Goal: Task Accomplishment & Management: Manage account settings

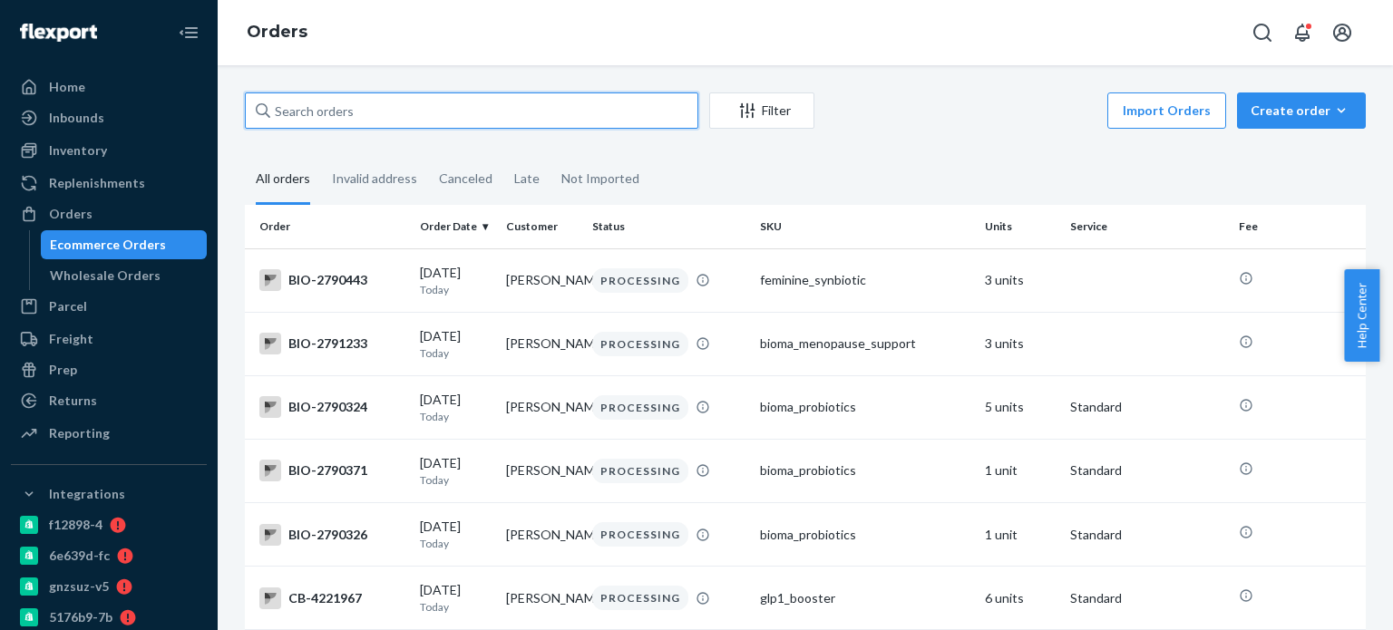
click at [307, 97] on input "text" at bounding box center [471, 110] width 453 height 36
paste input "Patricia Verones"
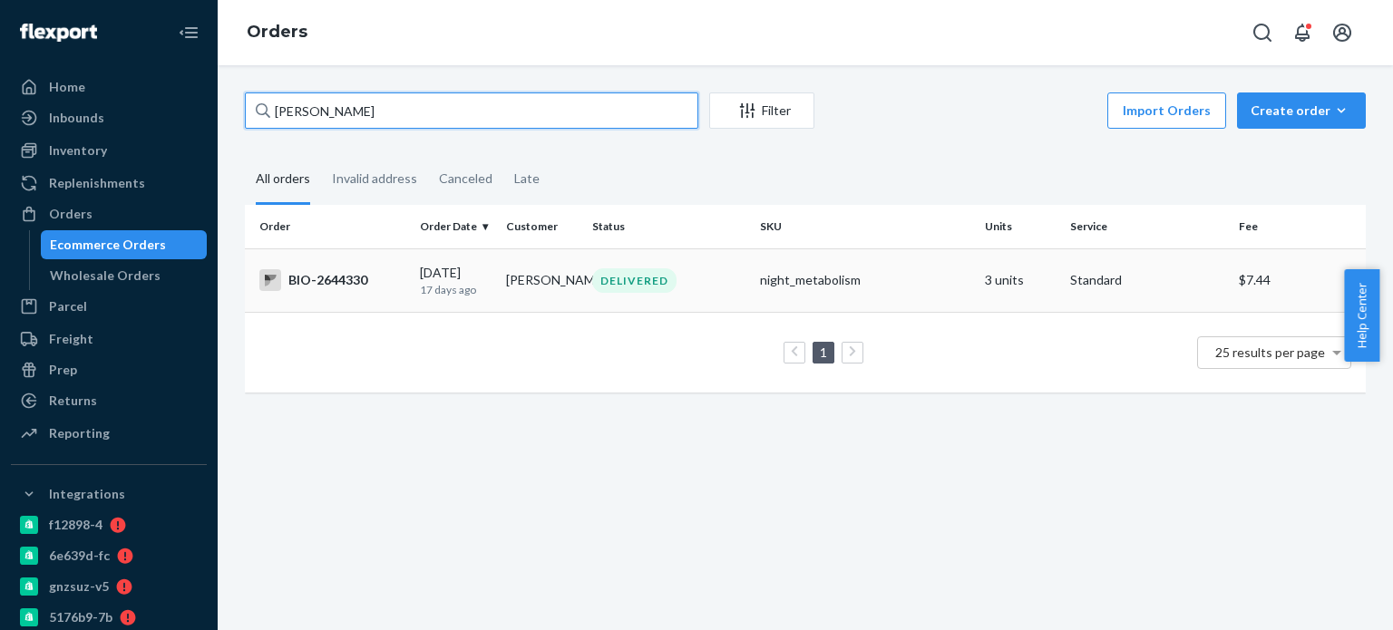
type input "Patricia Verones"
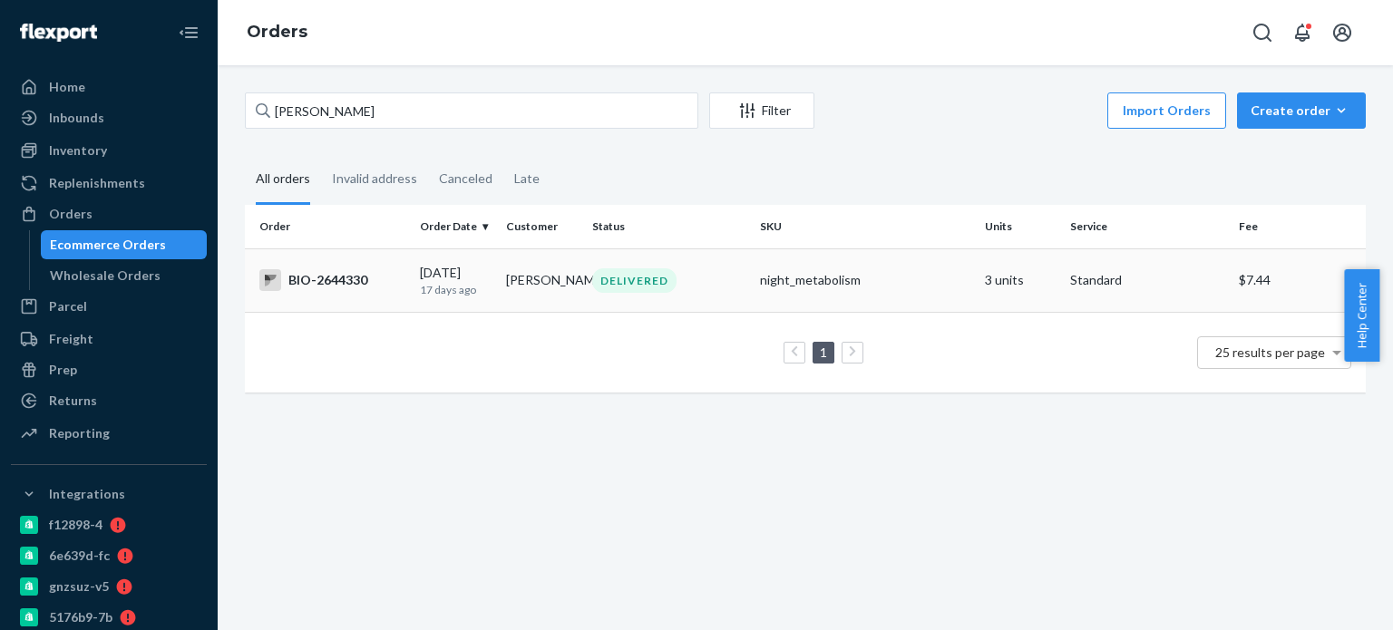
click at [329, 275] on div "BIO-2644330" at bounding box center [332, 280] width 146 height 22
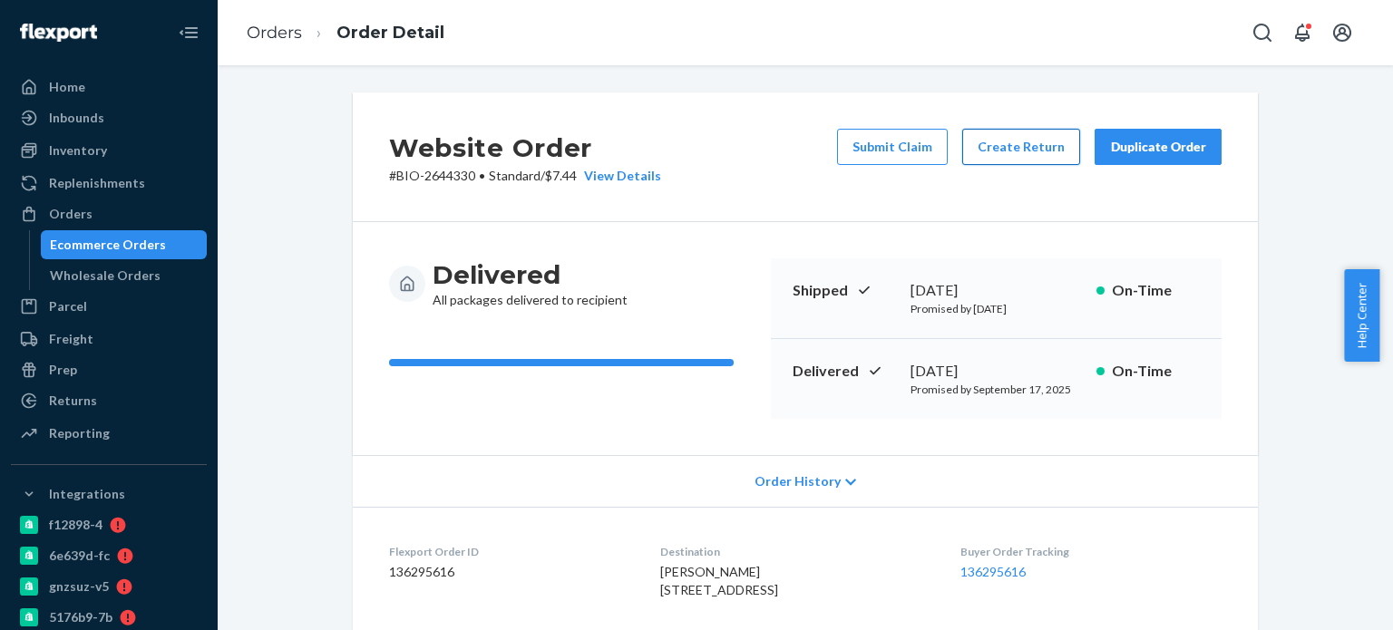
click at [1012, 147] on button "Create Return" at bounding box center [1021, 147] width 118 height 36
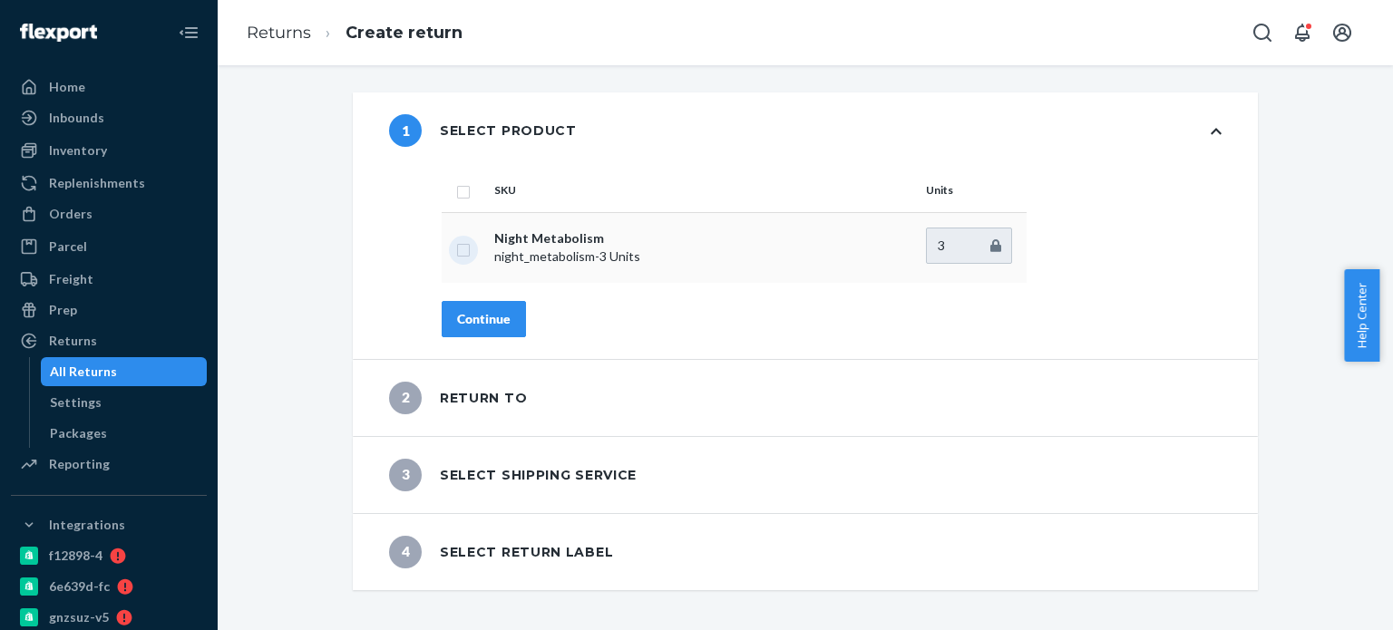
click at [456, 241] on input "checkbox" at bounding box center [463, 247] width 15 height 19
checkbox input "true"
drag, startPoint x: 945, startPoint y: 240, endPoint x: 898, endPoint y: 240, distance: 47.2
click at [897, 240] on tr "Night Metabolism night_metabolism - 3 Units 3" at bounding box center [734, 247] width 585 height 71
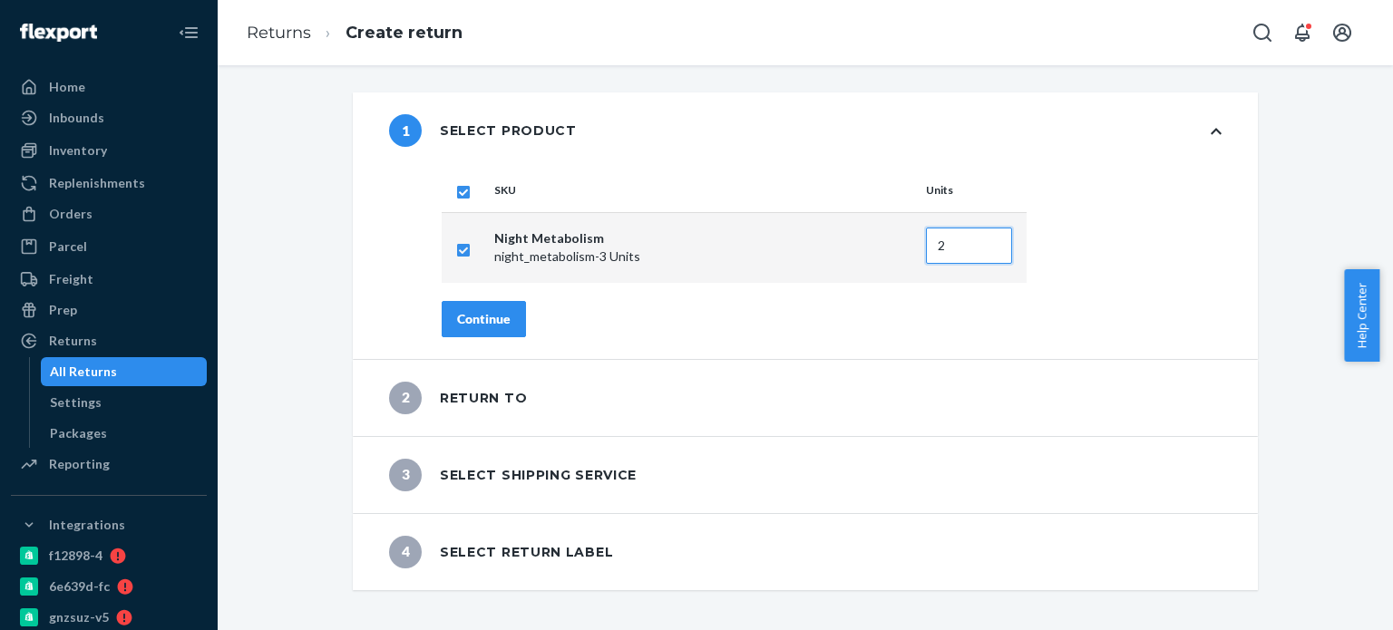
type input "2"
click at [497, 314] on div "Continue" at bounding box center [484, 319] width 54 height 18
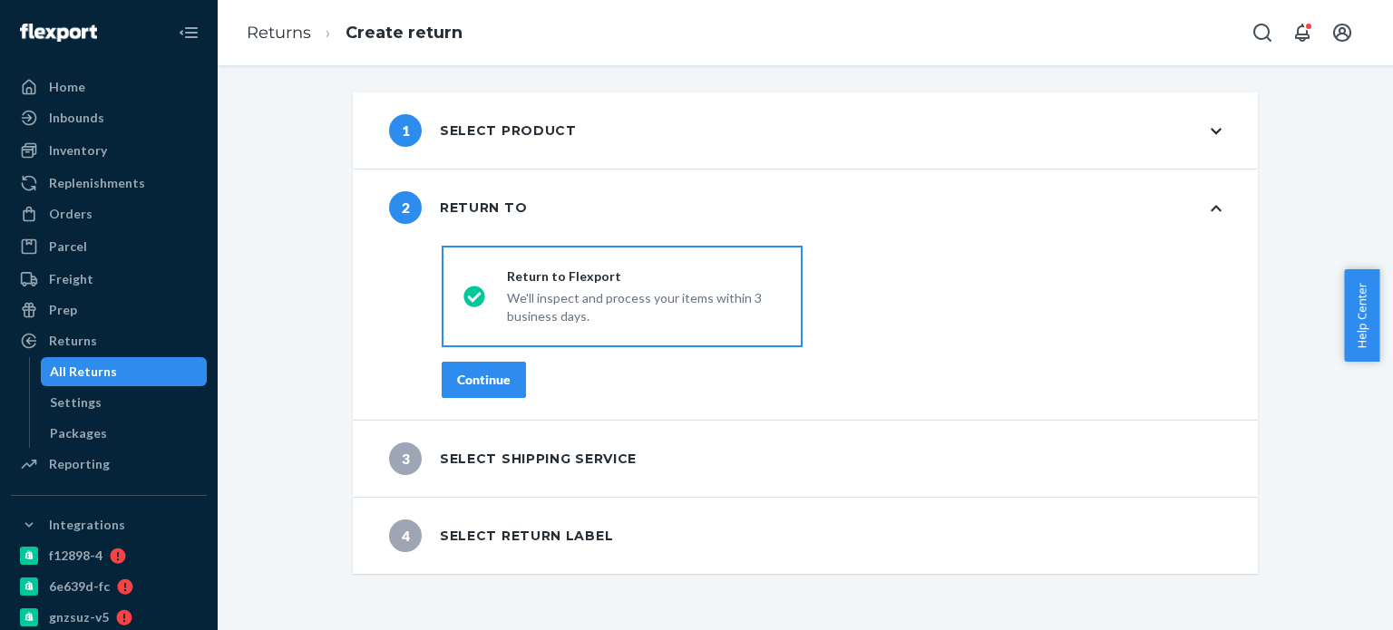
click at [495, 384] on div "Continue" at bounding box center [484, 380] width 54 height 18
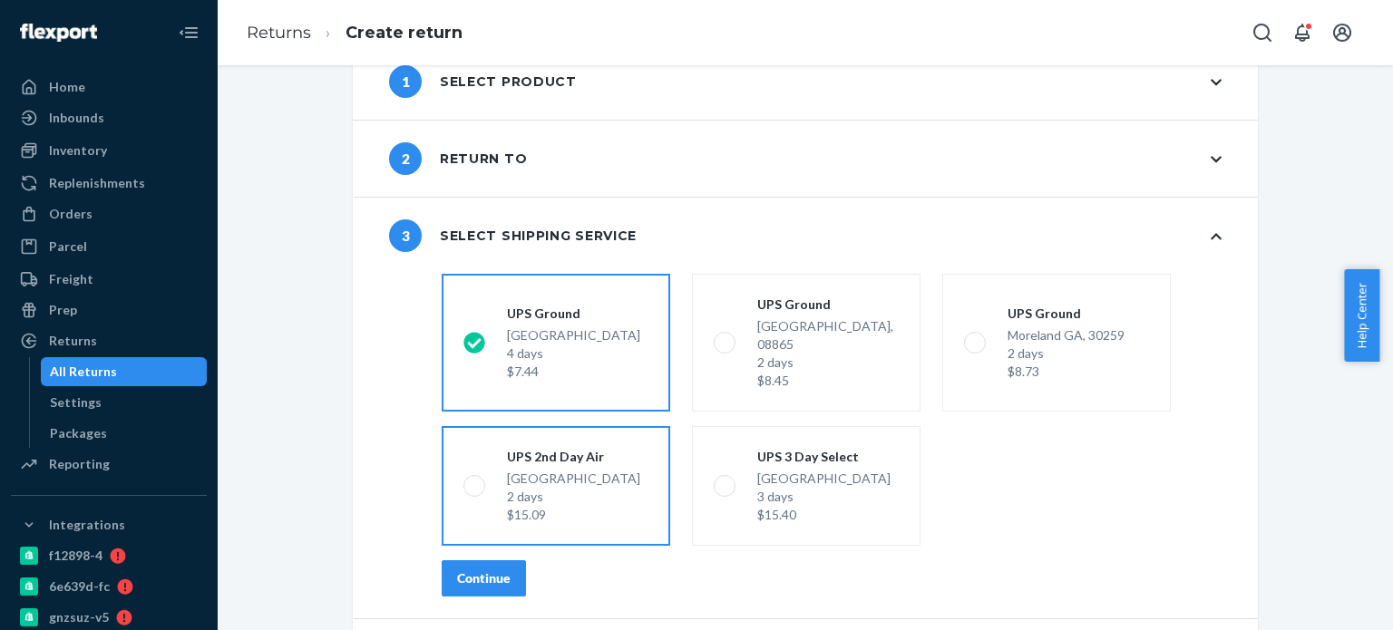
scroll to position [94, 0]
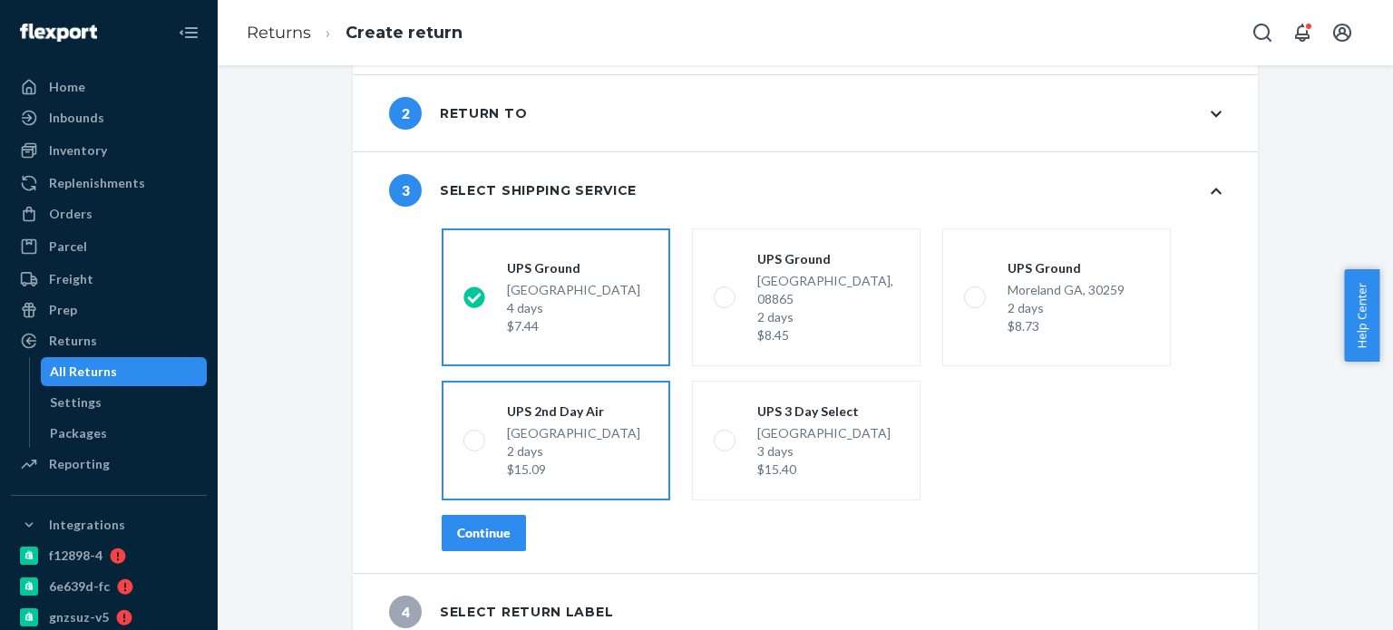
click at [509, 515] on button "Continue" at bounding box center [484, 533] width 84 height 36
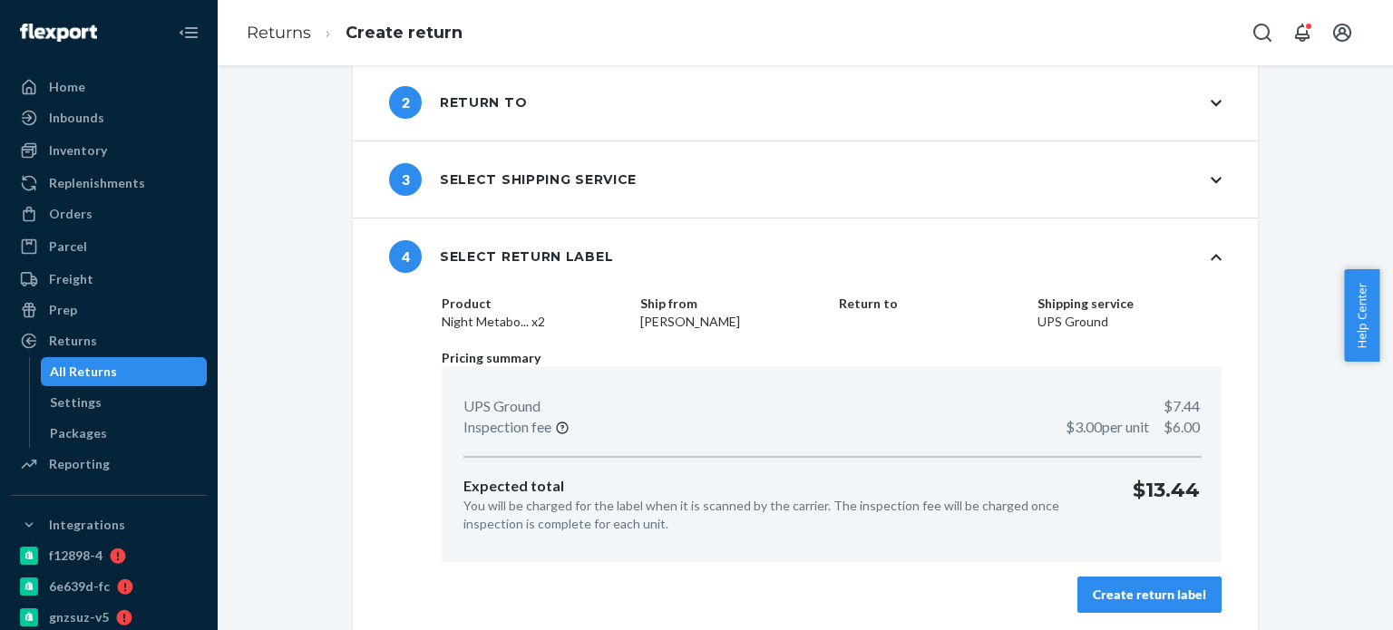
scroll to position [109, 0]
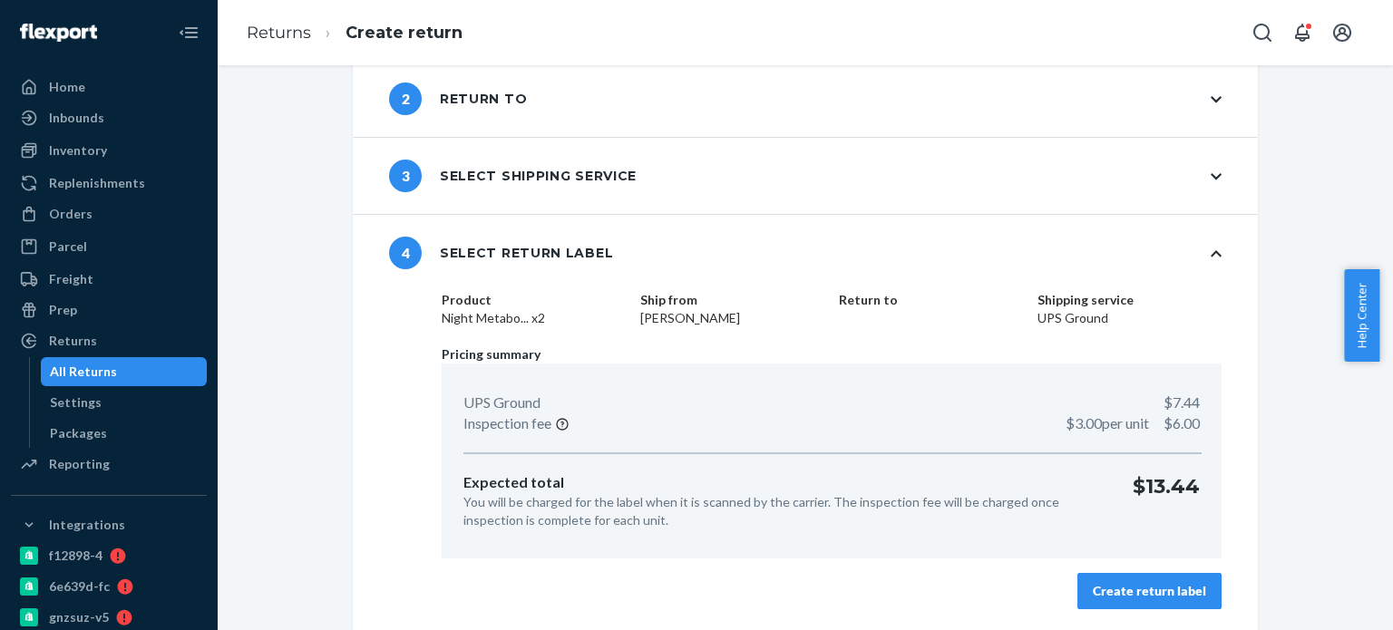
click at [1106, 598] on div "Create return label" at bounding box center [1149, 591] width 113 height 18
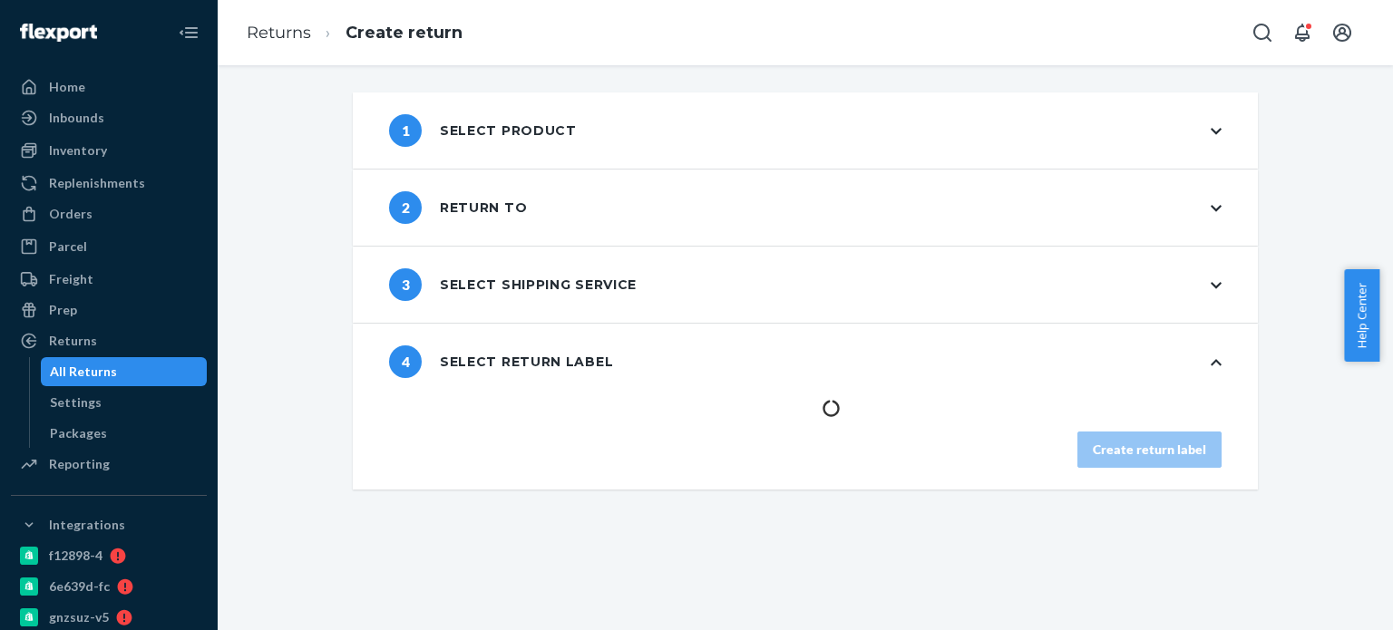
scroll to position [0, 0]
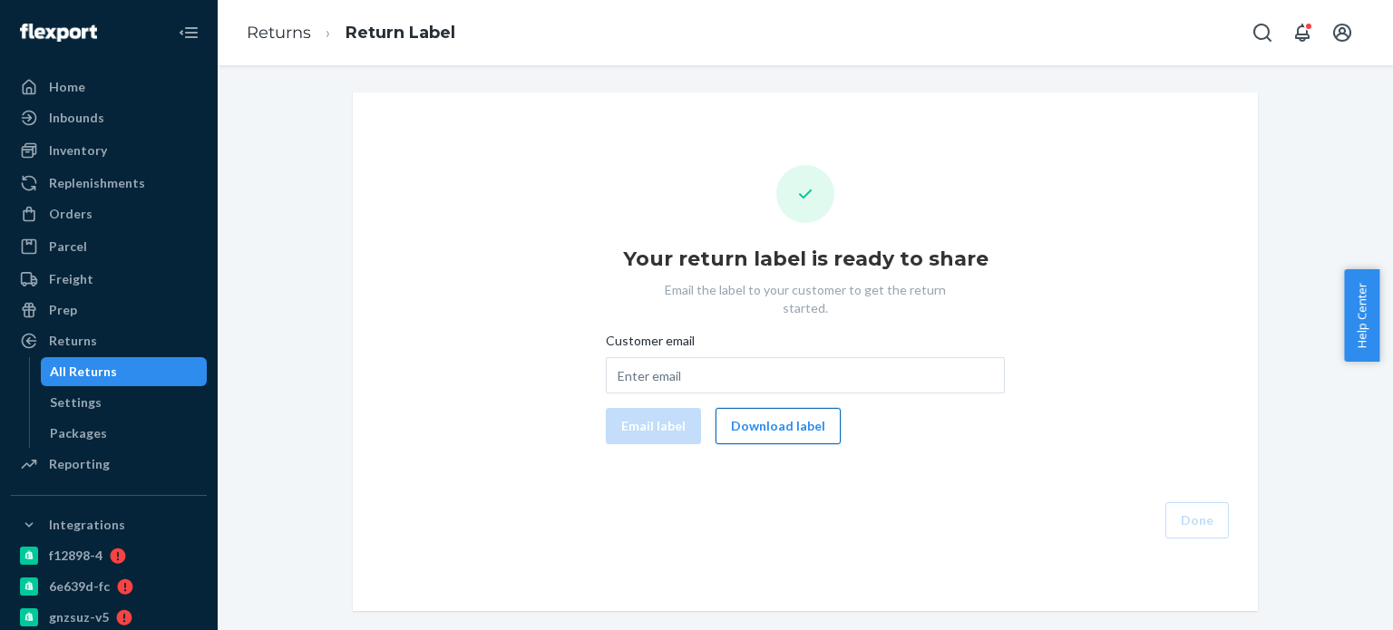
click at [751, 414] on button "Download label" at bounding box center [777, 426] width 125 height 36
click at [66, 209] on div "Orders" at bounding box center [71, 214] width 44 height 18
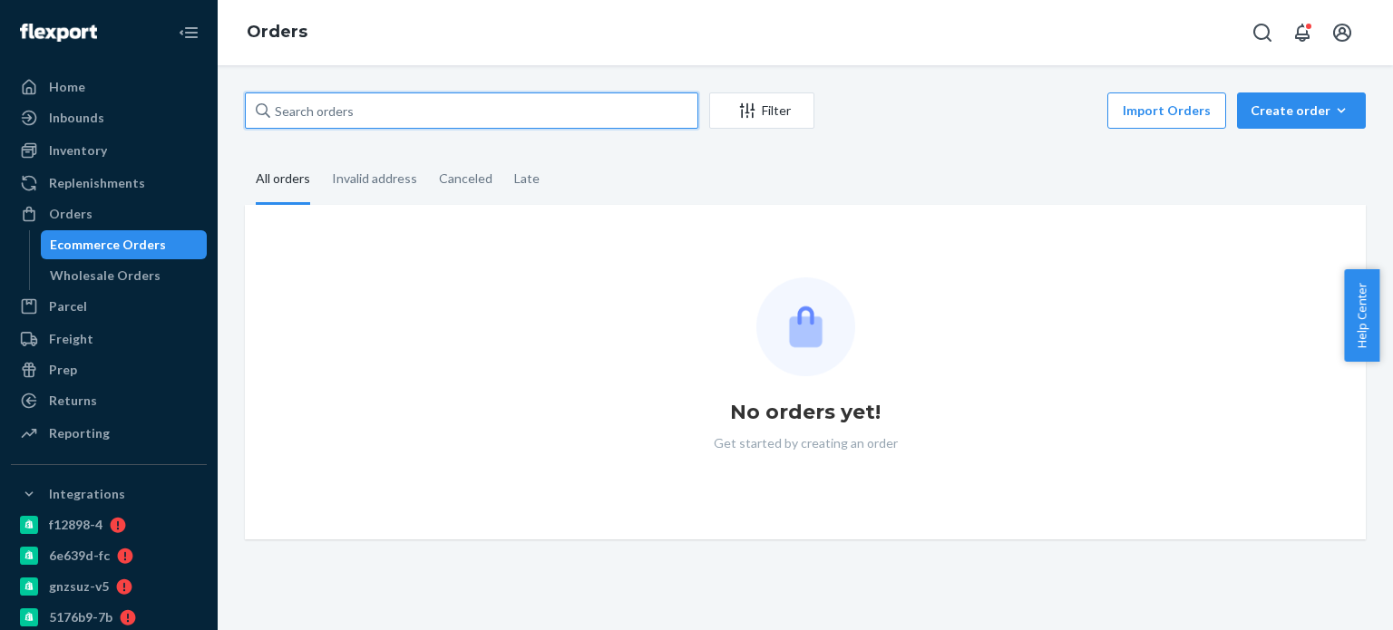
click at [417, 101] on input "text" at bounding box center [471, 110] width 453 height 36
paste input "[PERSON_NAME]"
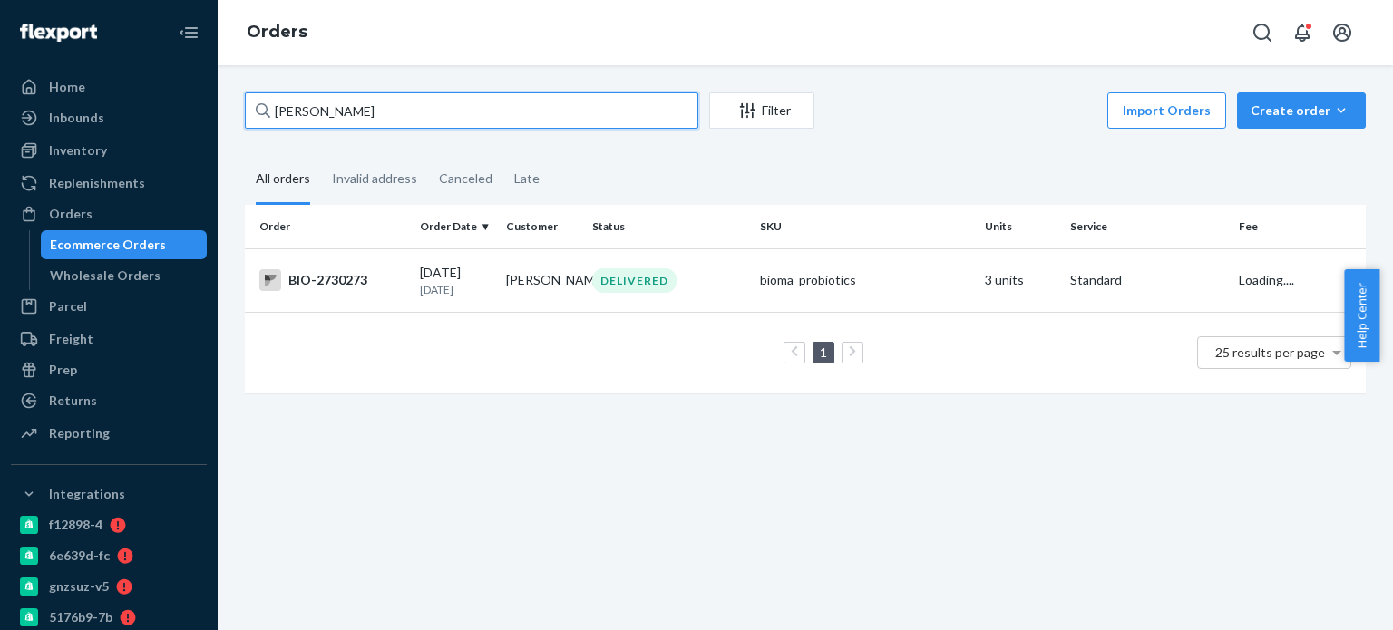
type input "[PERSON_NAME]"
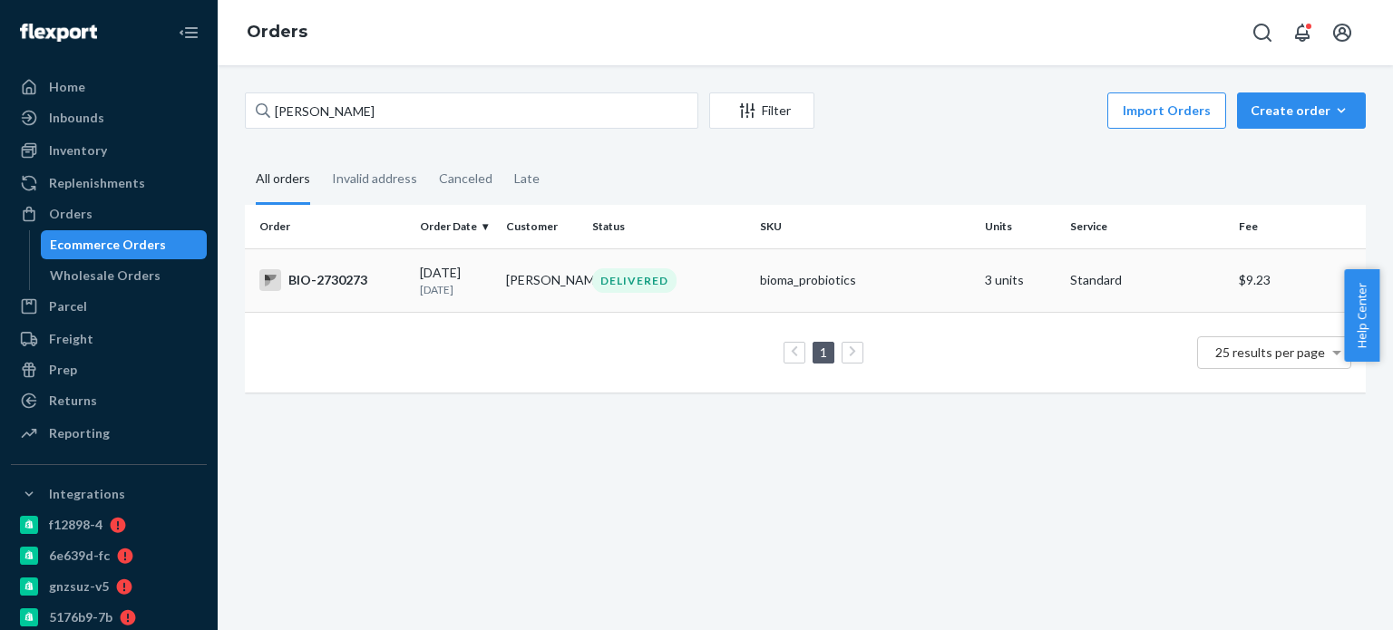
click at [316, 300] on td "BIO-2730273" at bounding box center [329, 279] width 168 height 63
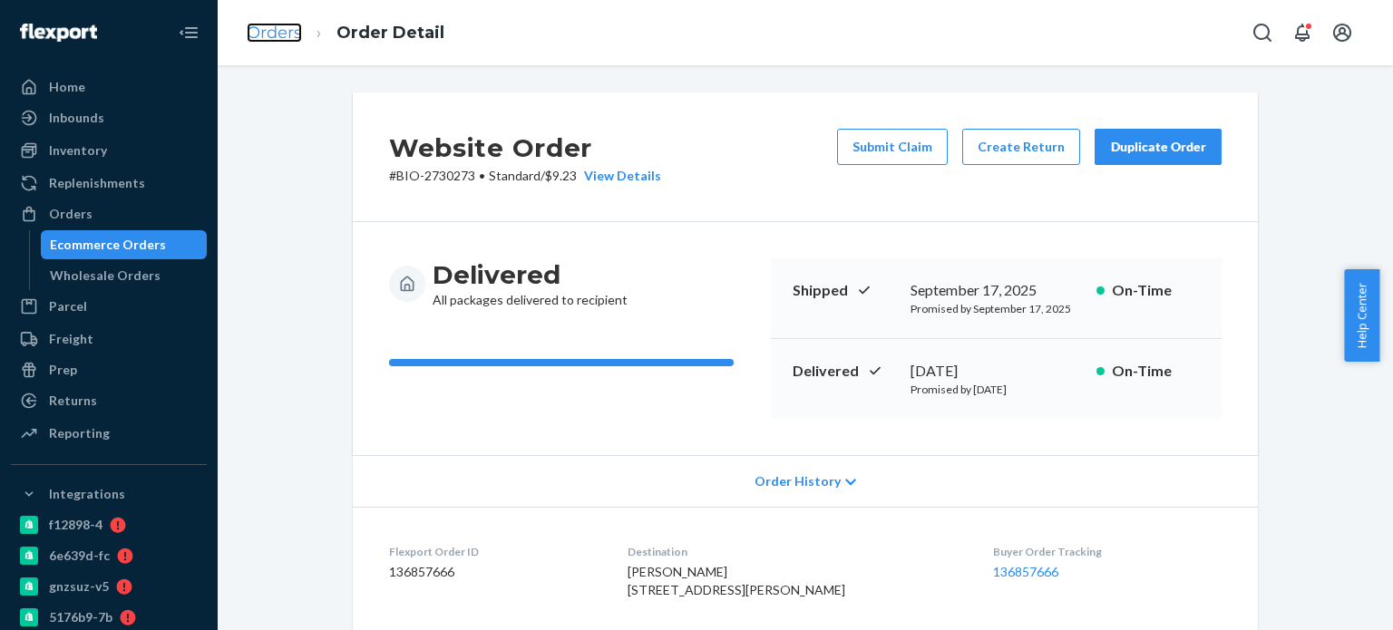
click at [276, 29] on link "Orders" at bounding box center [274, 33] width 55 height 20
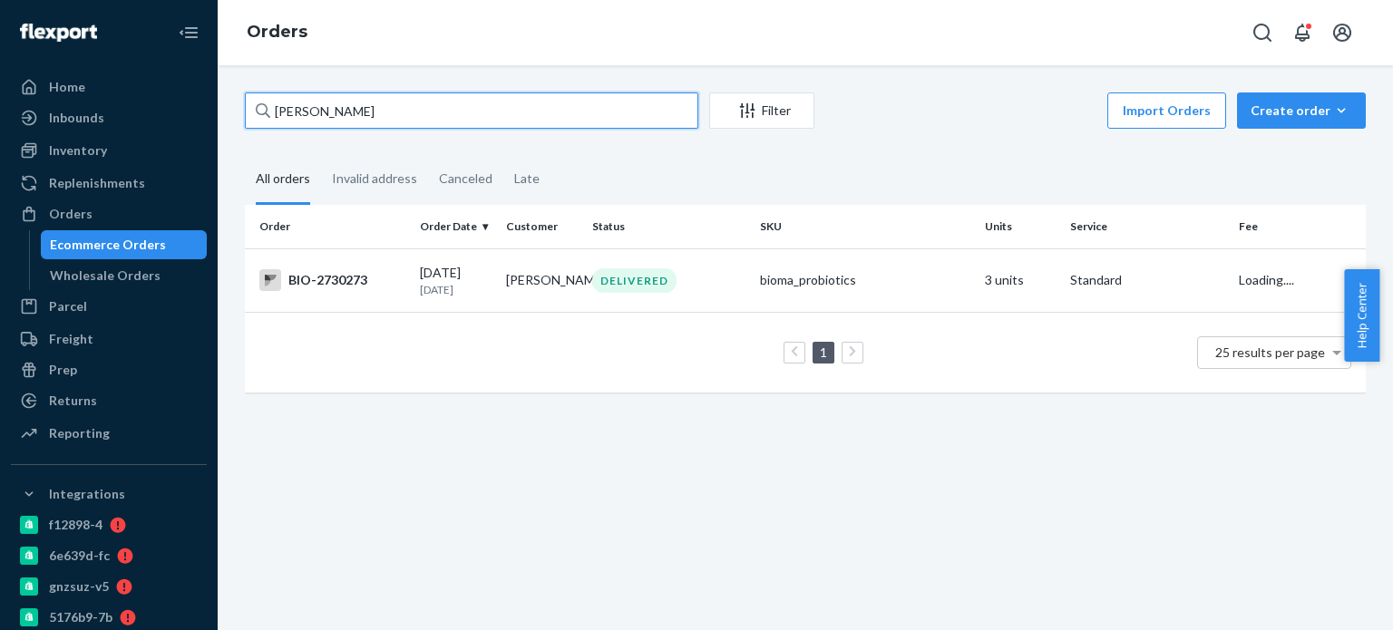
click at [342, 117] on input "Kim Rummel" at bounding box center [471, 110] width 453 height 36
paste input "16999"
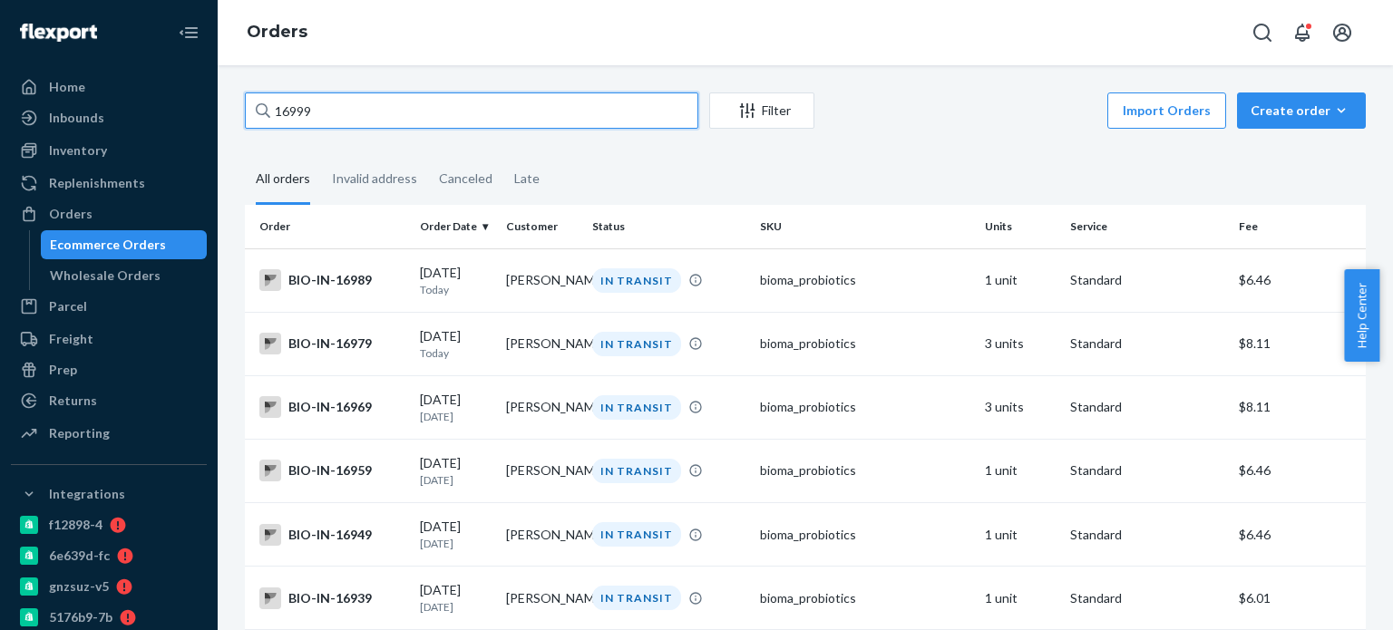
click at [370, 122] on input "16999" at bounding box center [471, 110] width 453 height 36
paste input "rummelk59@gmail.com"
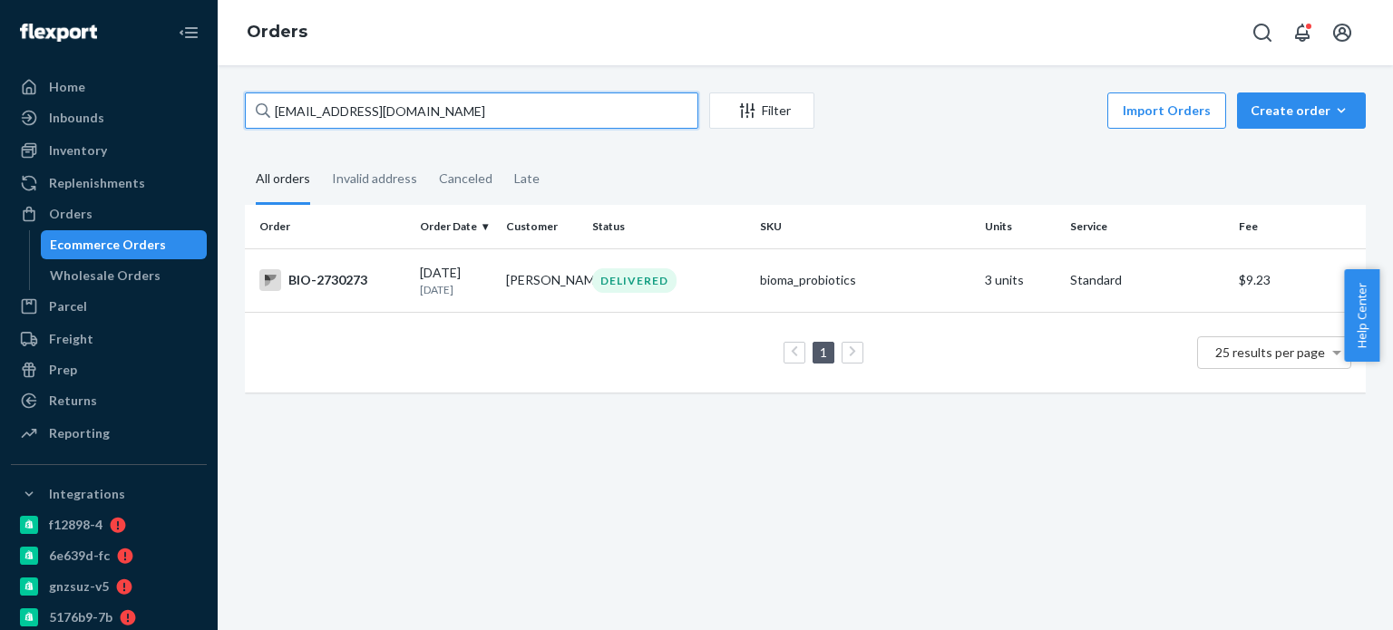
click at [364, 107] on input "rummelk59@gmail.com" at bounding box center [471, 110] width 453 height 36
click at [466, 123] on input "rummelk59@gmail.com" at bounding box center [471, 110] width 453 height 36
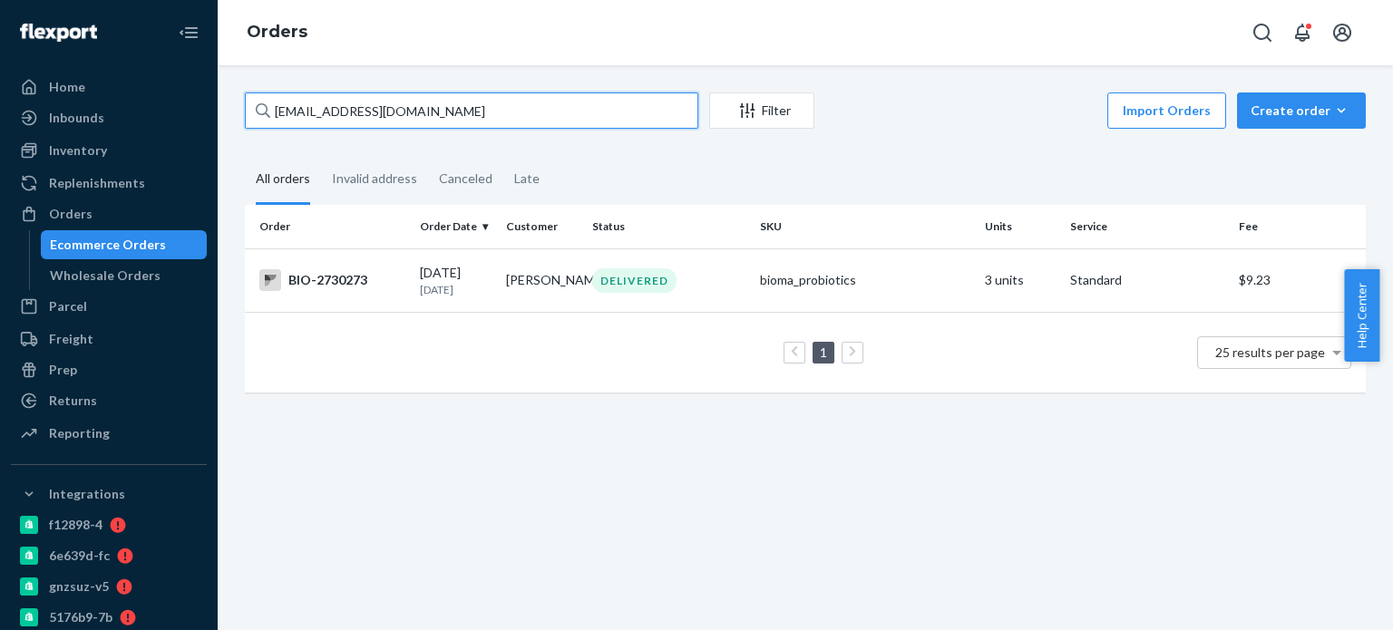
click at [466, 123] on input "rummelk59@gmail.com" at bounding box center [471, 110] width 453 height 36
paste input "16999"
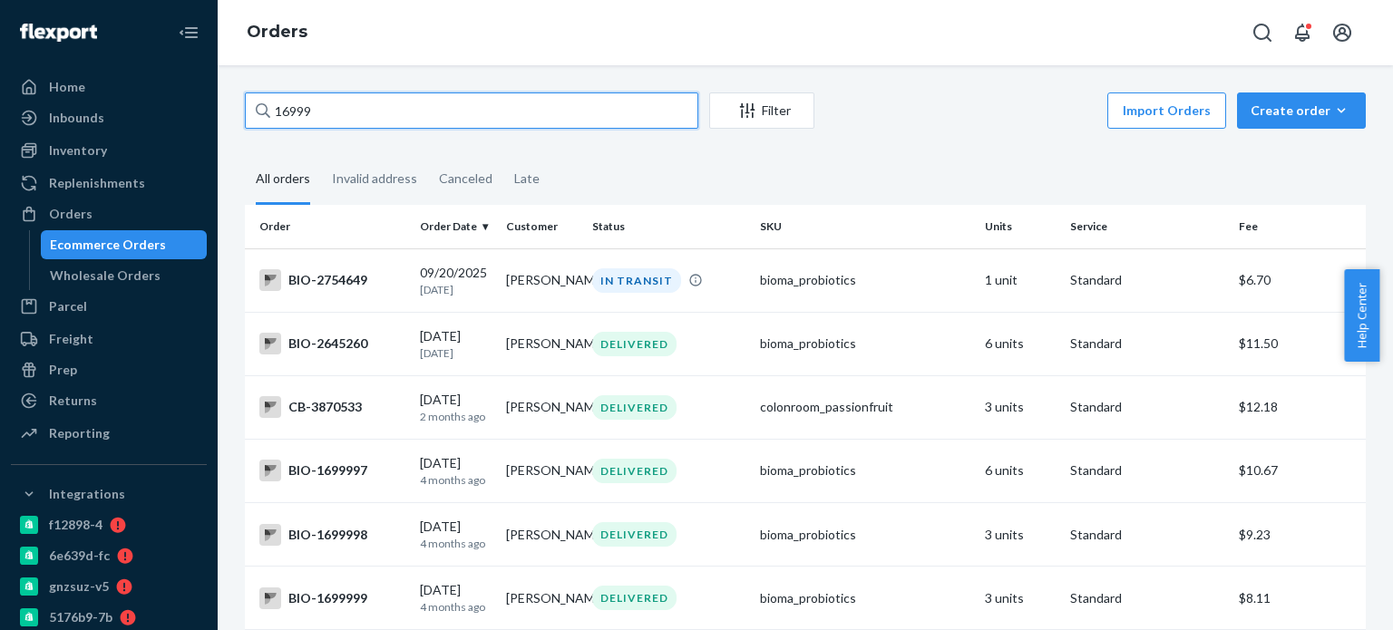
click at [331, 115] on input "16999" at bounding box center [471, 110] width 453 height 36
paste input "2730273"
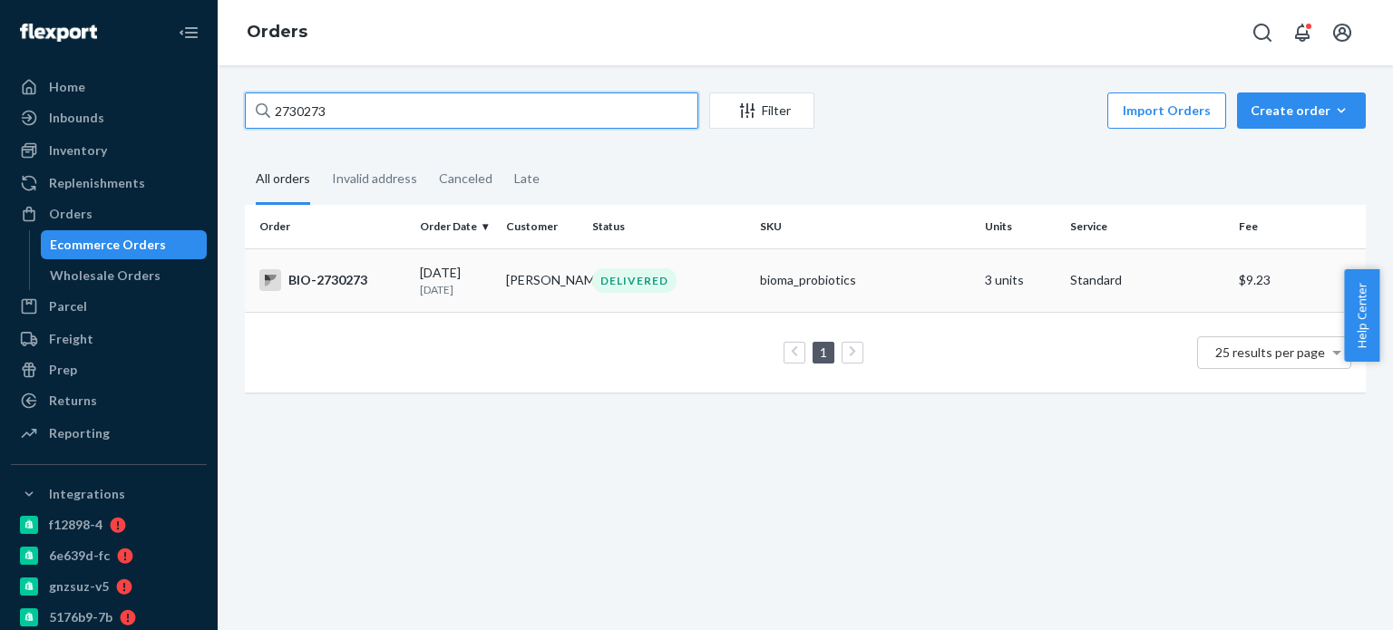
type input "2730273"
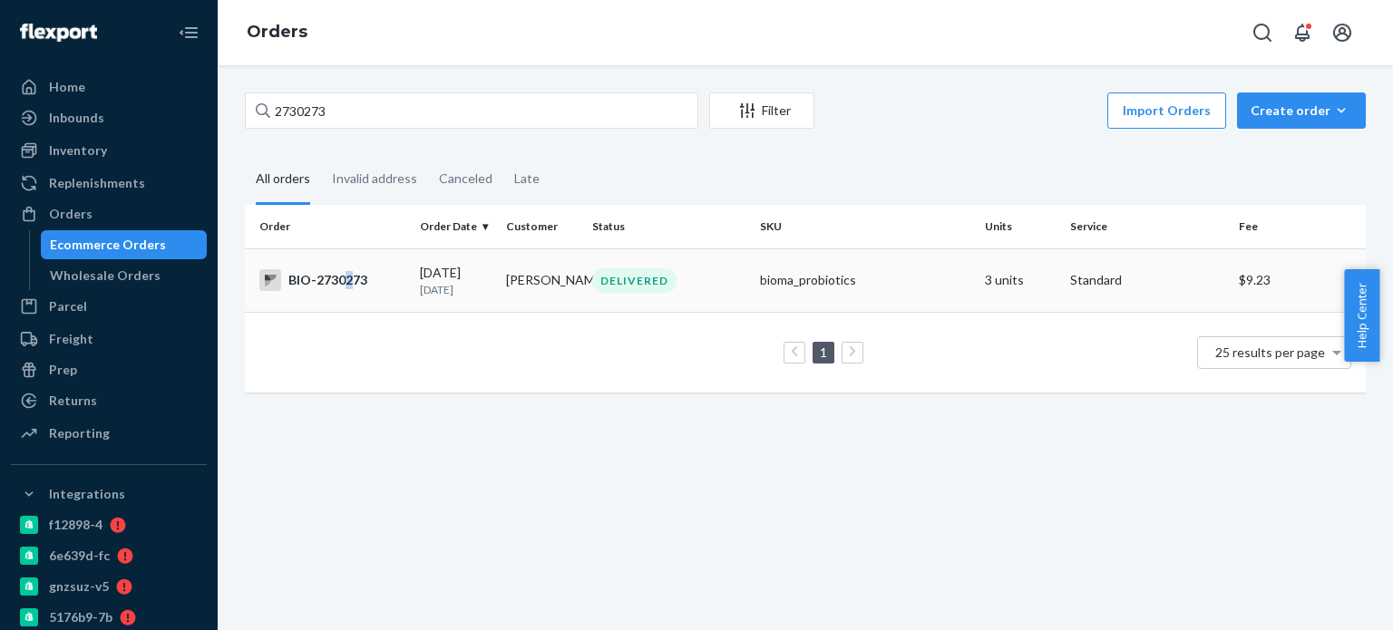
click at [347, 283] on div "BIO-2730273" at bounding box center [332, 280] width 146 height 22
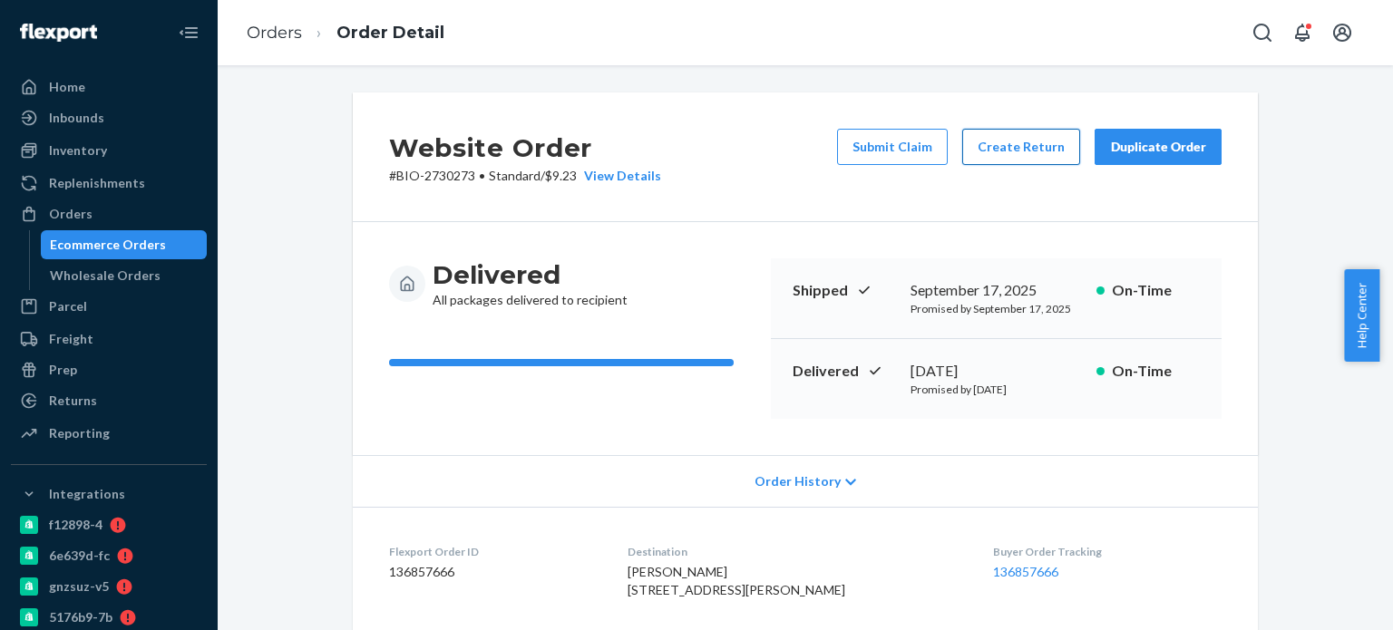
click at [969, 131] on button "Create Return" at bounding box center [1021, 147] width 118 height 36
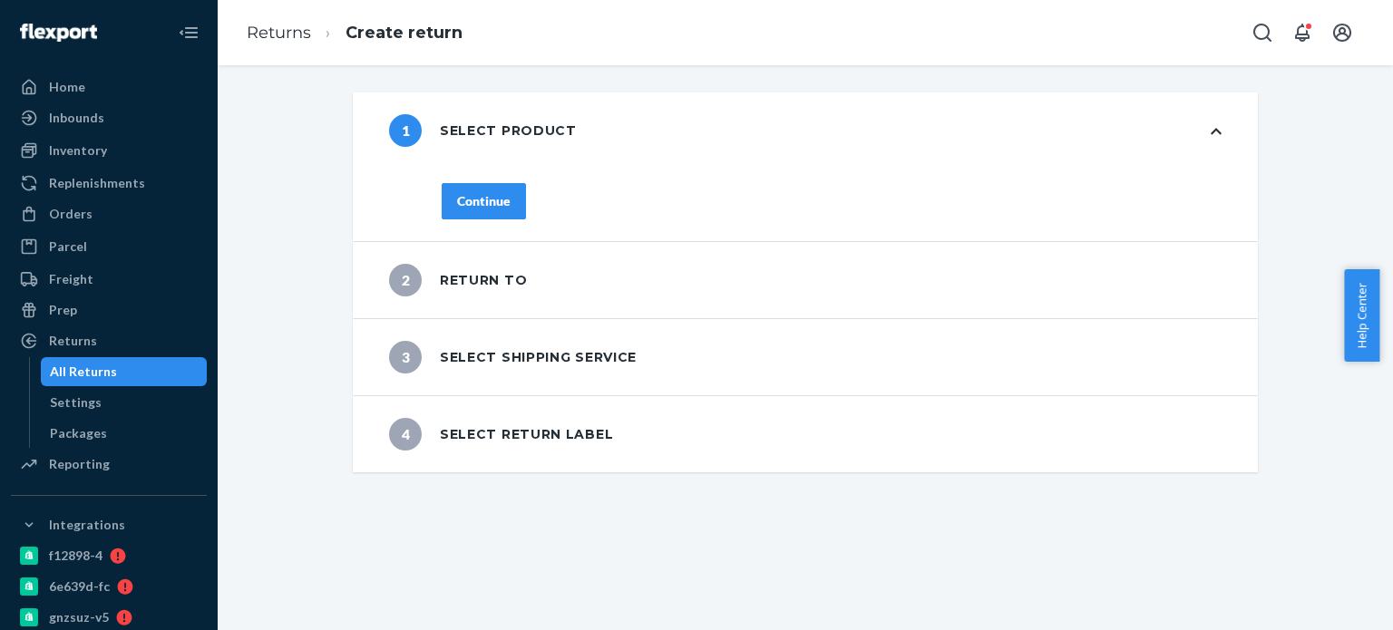
click at [487, 190] on button "Continue" at bounding box center [484, 201] width 84 height 36
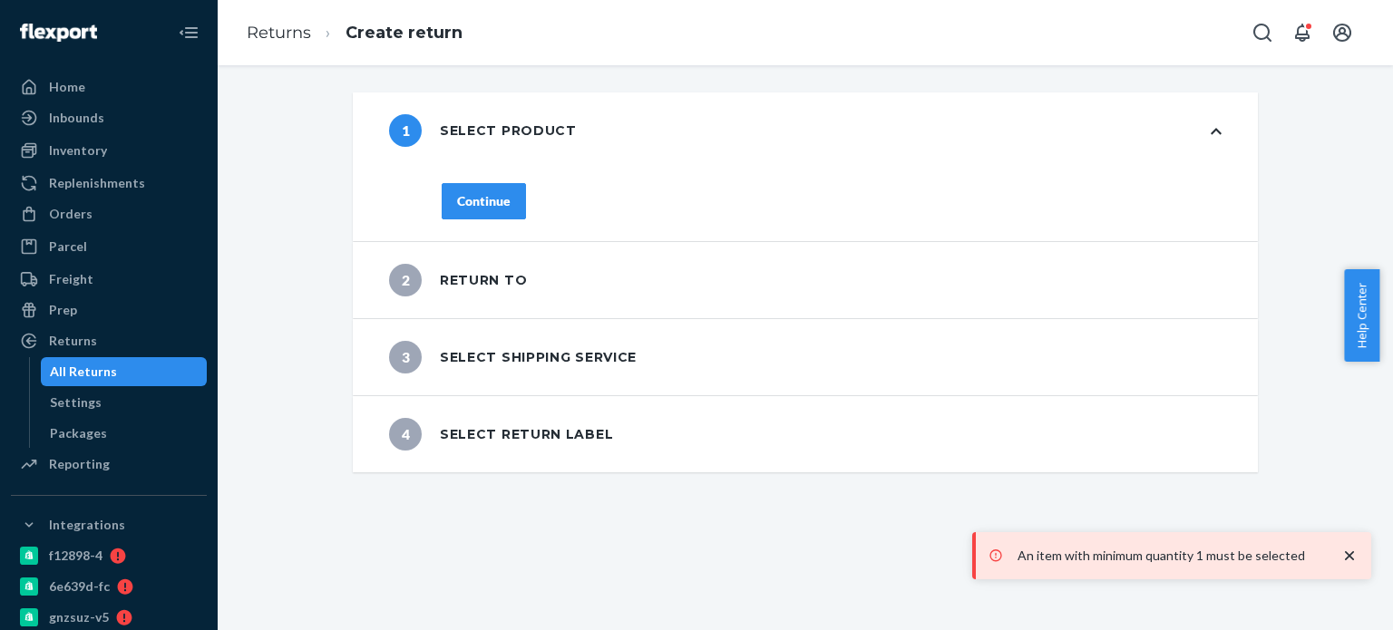
click at [496, 207] on div "Continue" at bounding box center [831, 212] width 852 height 58
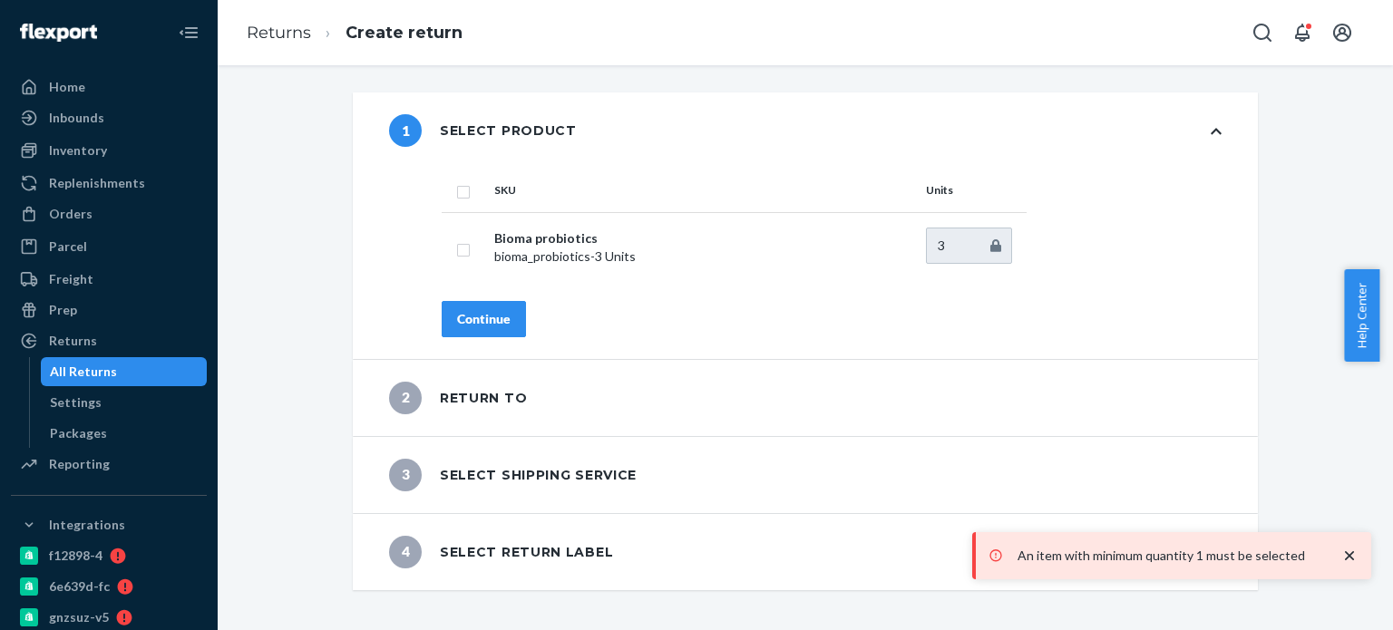
click at [459, 191] on input "checkbox" at bounding box center [463, 189] width 15 height 19
checkbox input "true"
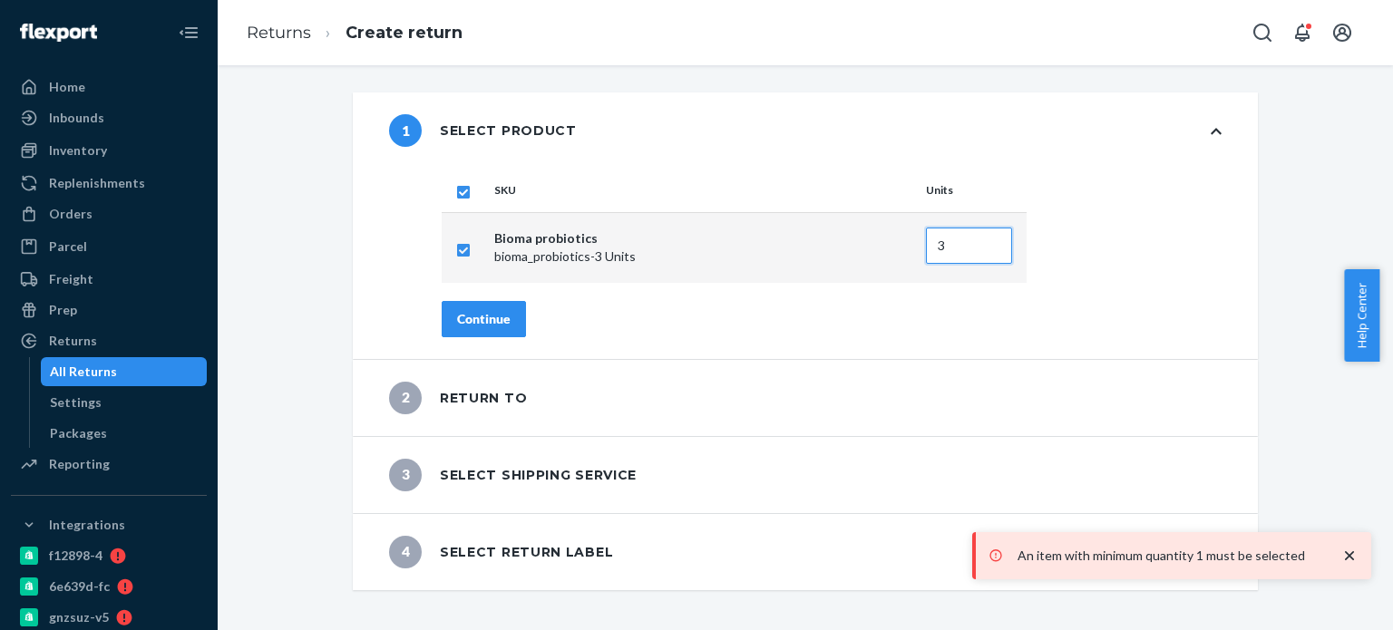
drag, startPoint x: 950, startPoint y: 238, endPoint x: 880, endPoint y: 212, distance: 75.5
click at [877, 213] on tr "Bioma probiotics bioma_probiotics - 3 Units 3" at bounding box center [734, 247] width 585 height 71
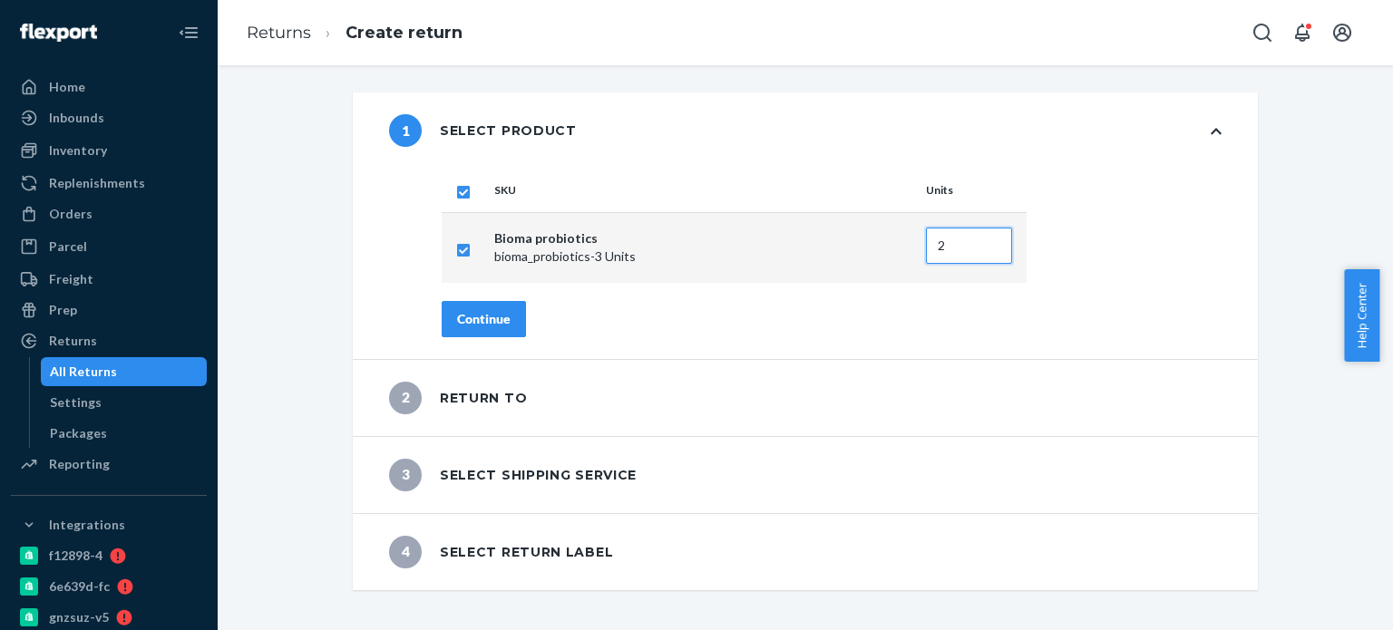
type input "2"
click at [475, 307] on button "Continue" at bounding box center [484, 319] width 84 height 36
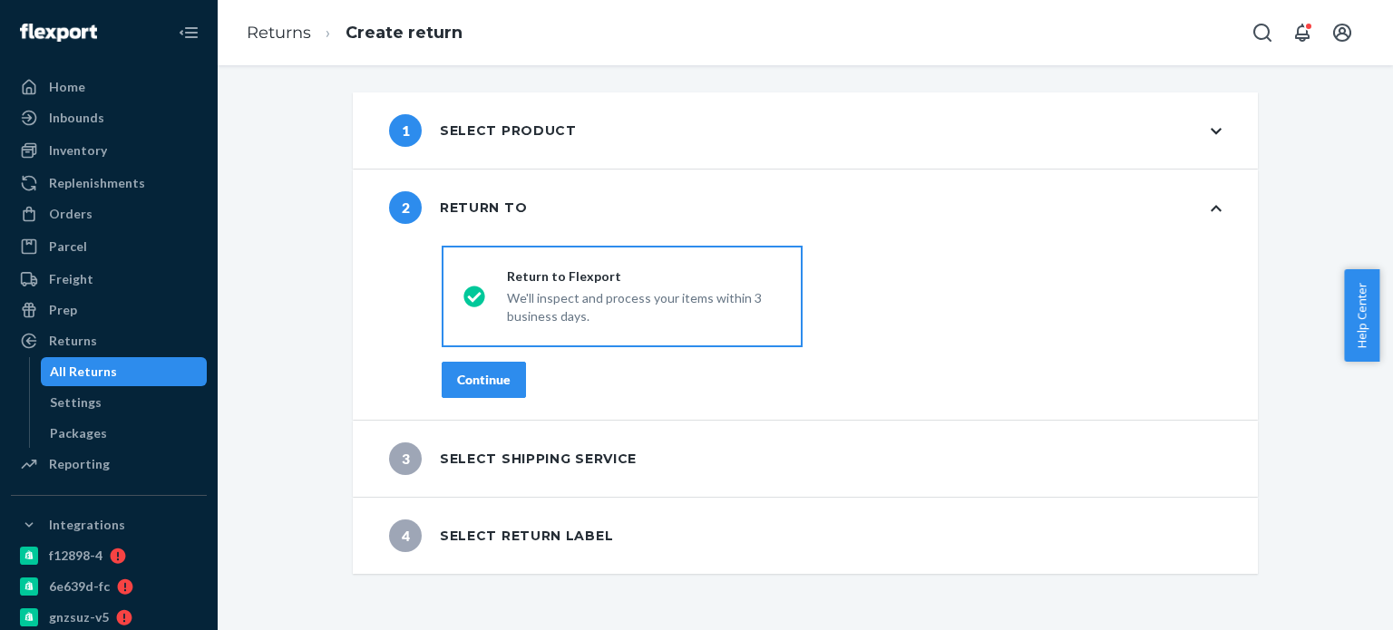
click at [478, 356] on div "destinationsRadioGroup Return to Flexport We'll inspect and process your items …" at bounding box center [831, 328] width 852 height 181
click at [478, 373] on div "Continue" at bounding box center [484, 380] width 54 height 18
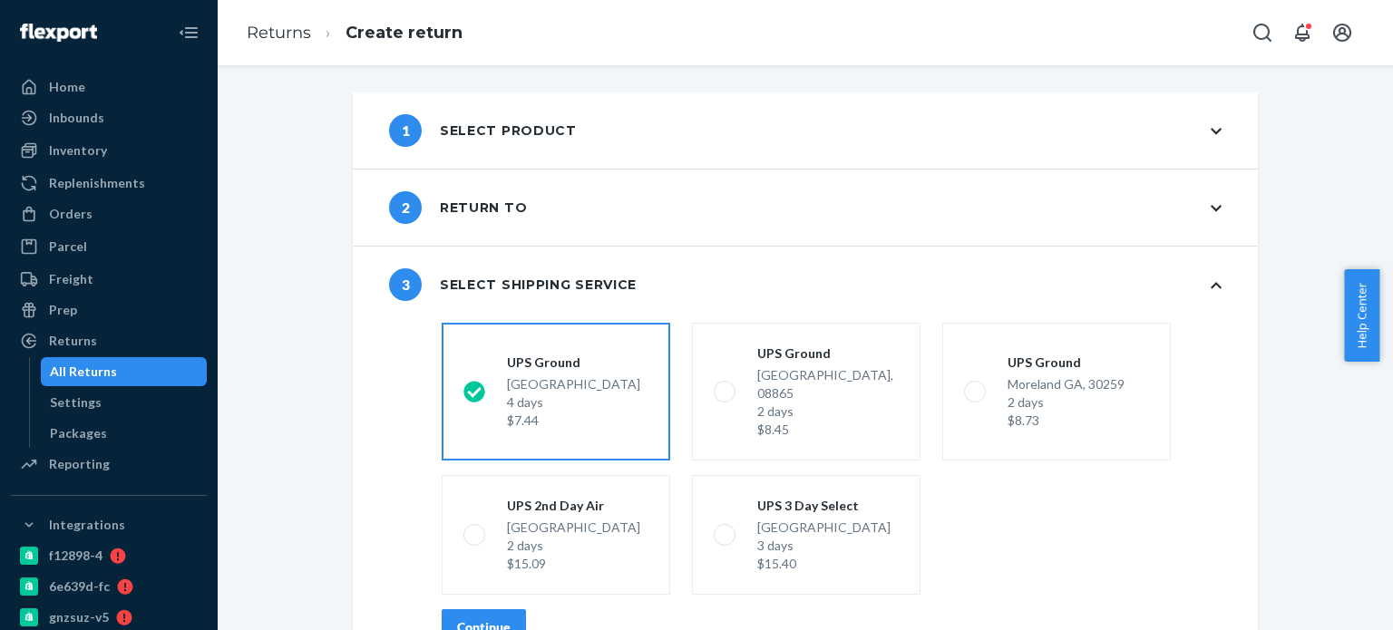
click at [474, 618] on div "Continue" at bounding box center [484, 627] width 54 height 18
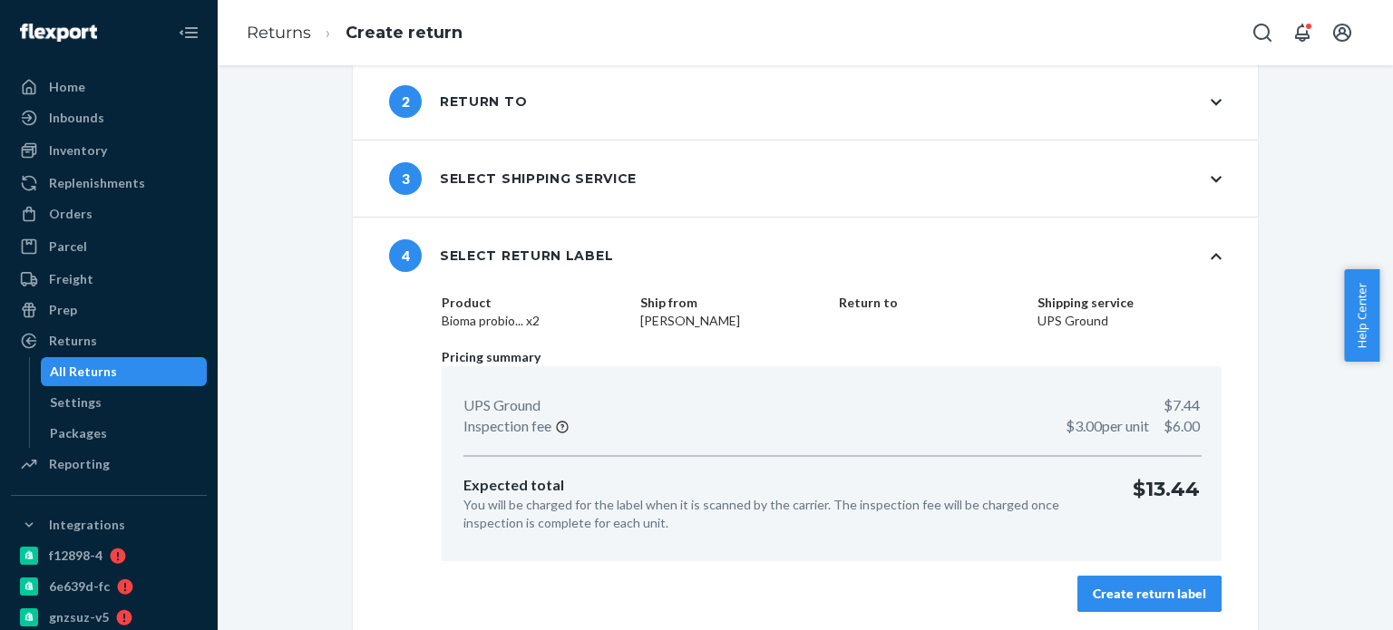
scroll to position [109, 0]
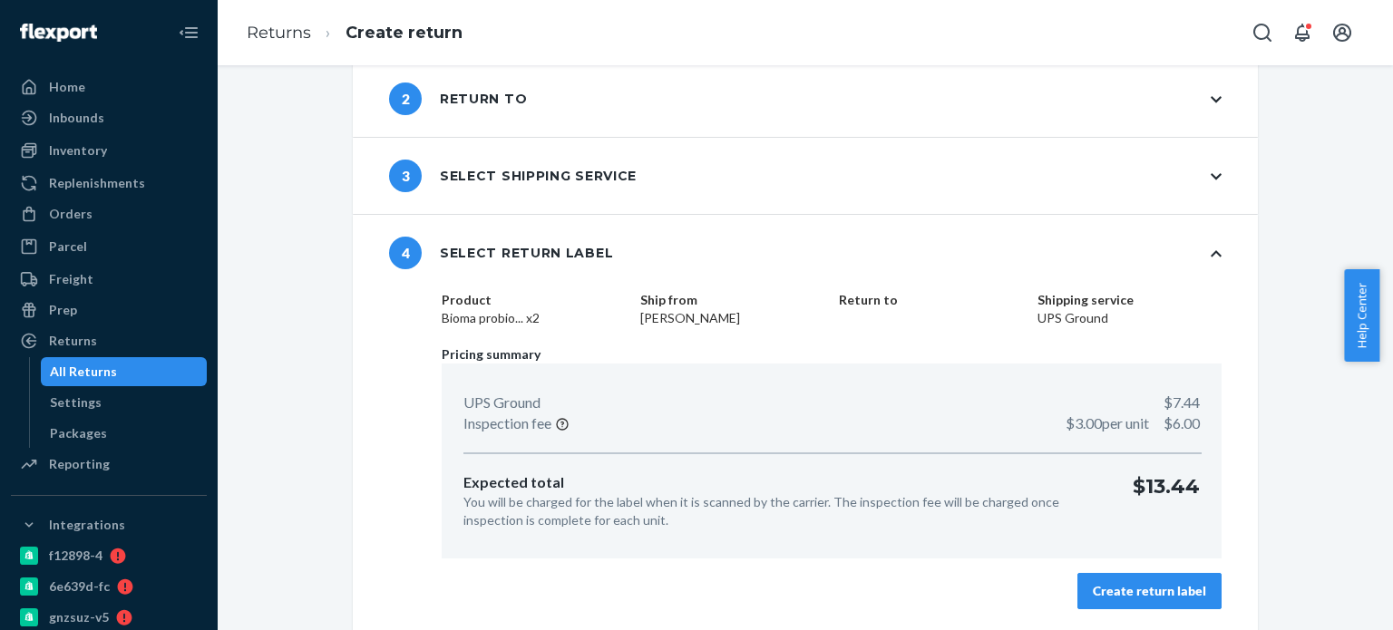
click at [1093, 582] on div "Create return label" at bounding box center [1149, 591] width 113 height 18
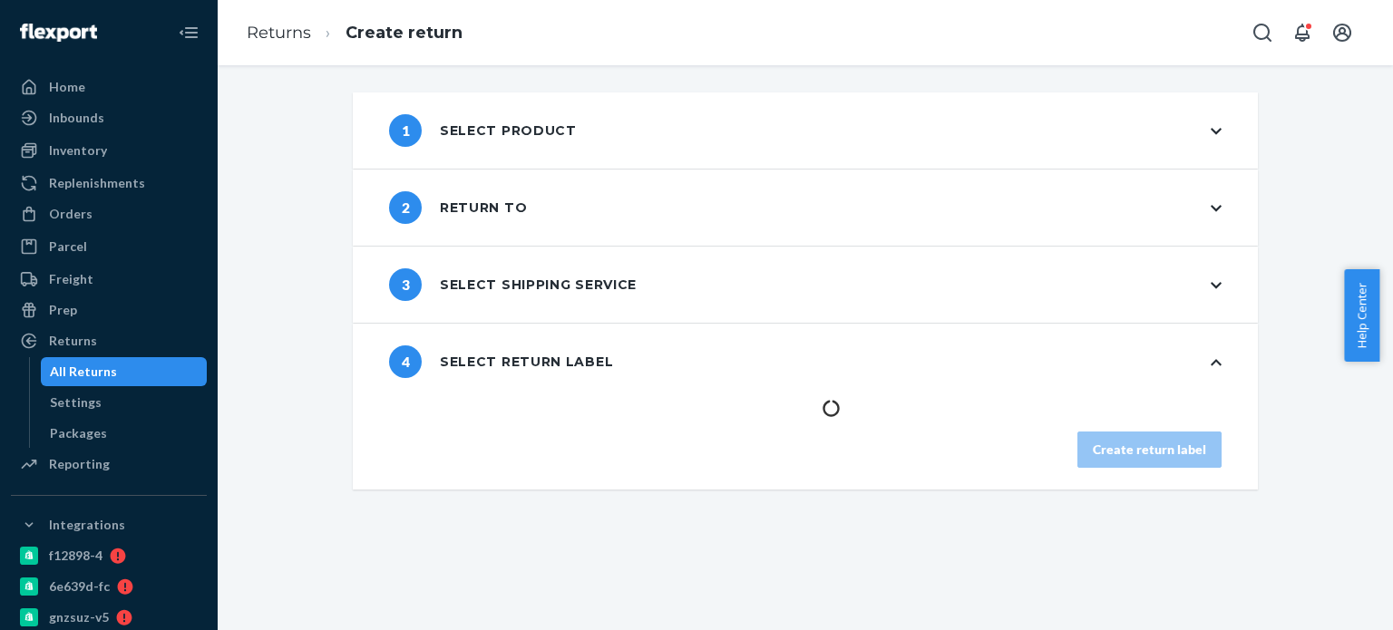
scroll to position [0, 0]
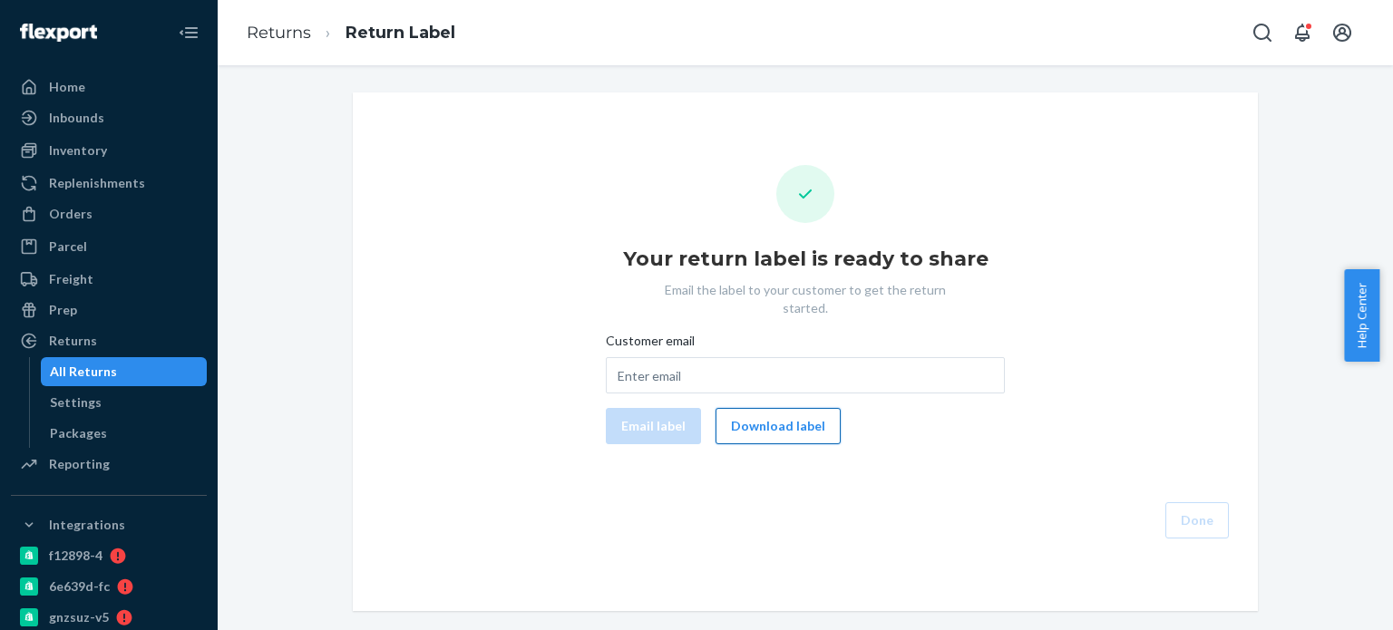
click at [776, 408] on button "Download label" at bounding box center [777, 426] width 125 height 36
click at [801, 419] on button "Download label" at bounding box center [777, 426] width 125 height 36
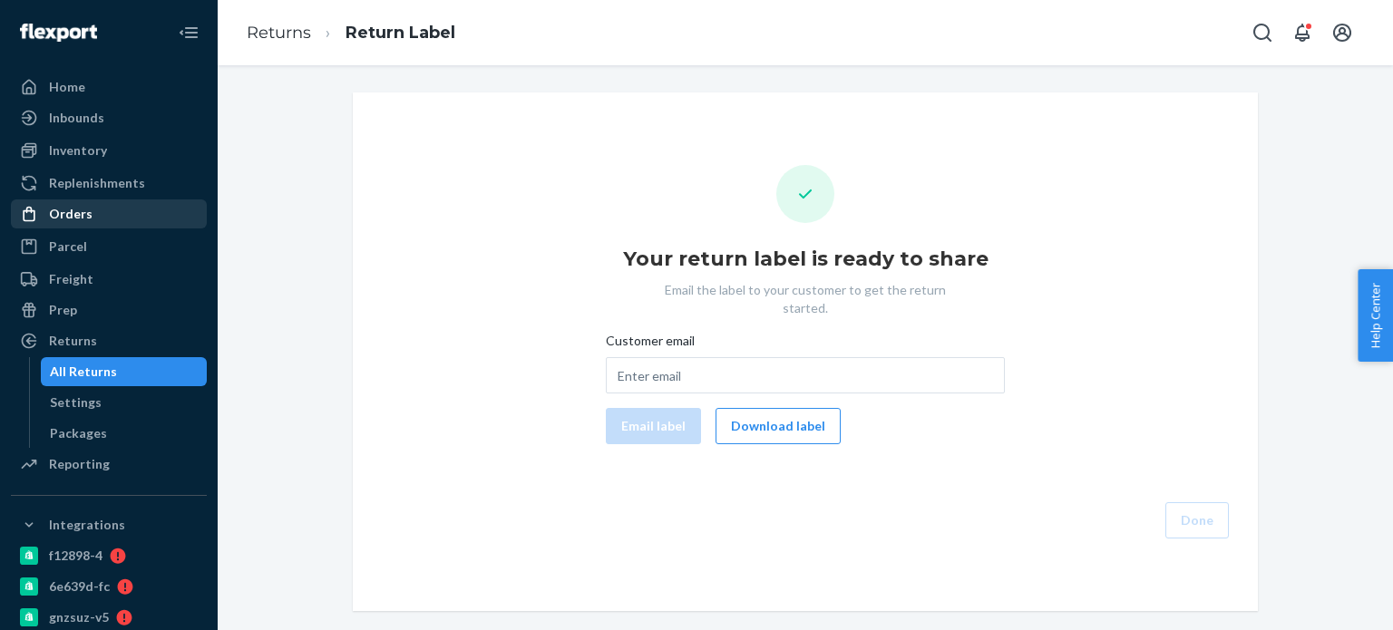
click at [110, 209] on div "Orders" at bounding box center [109, 213] width 192 height 25
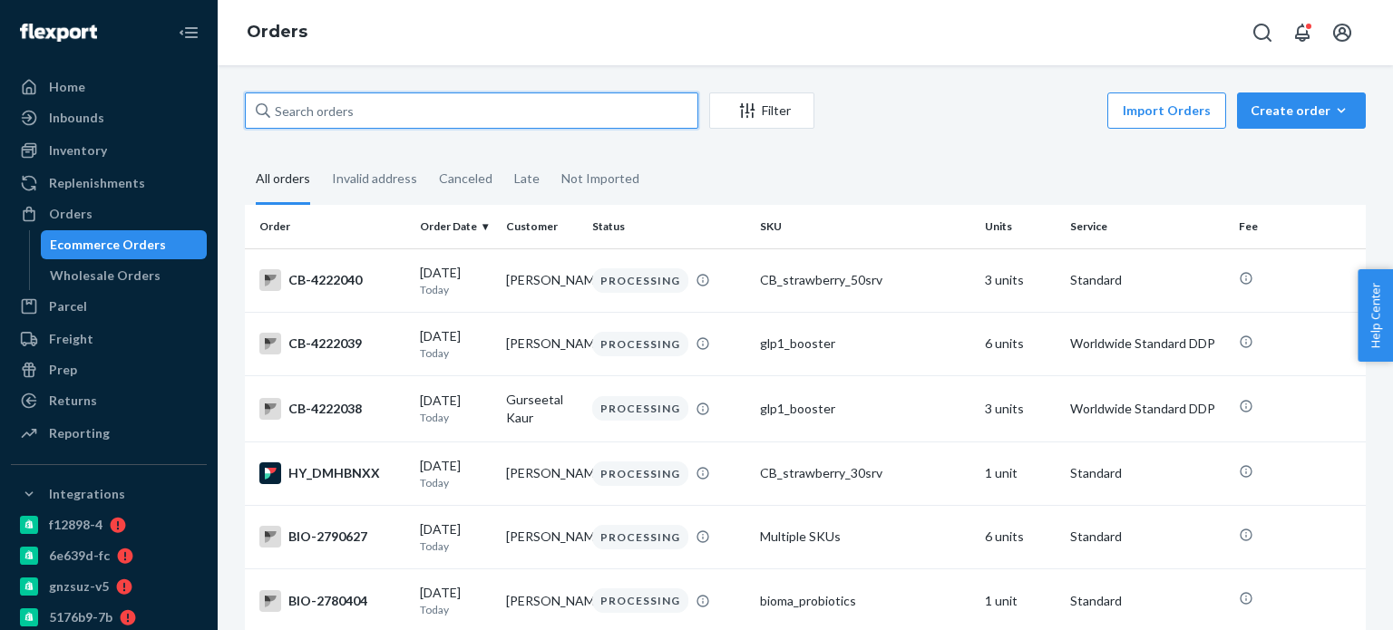
click at [300, 122] on input "text" at bounding box center [471, 110] width 453 height 36
paste input "[PERSON_NAME] Orphan"
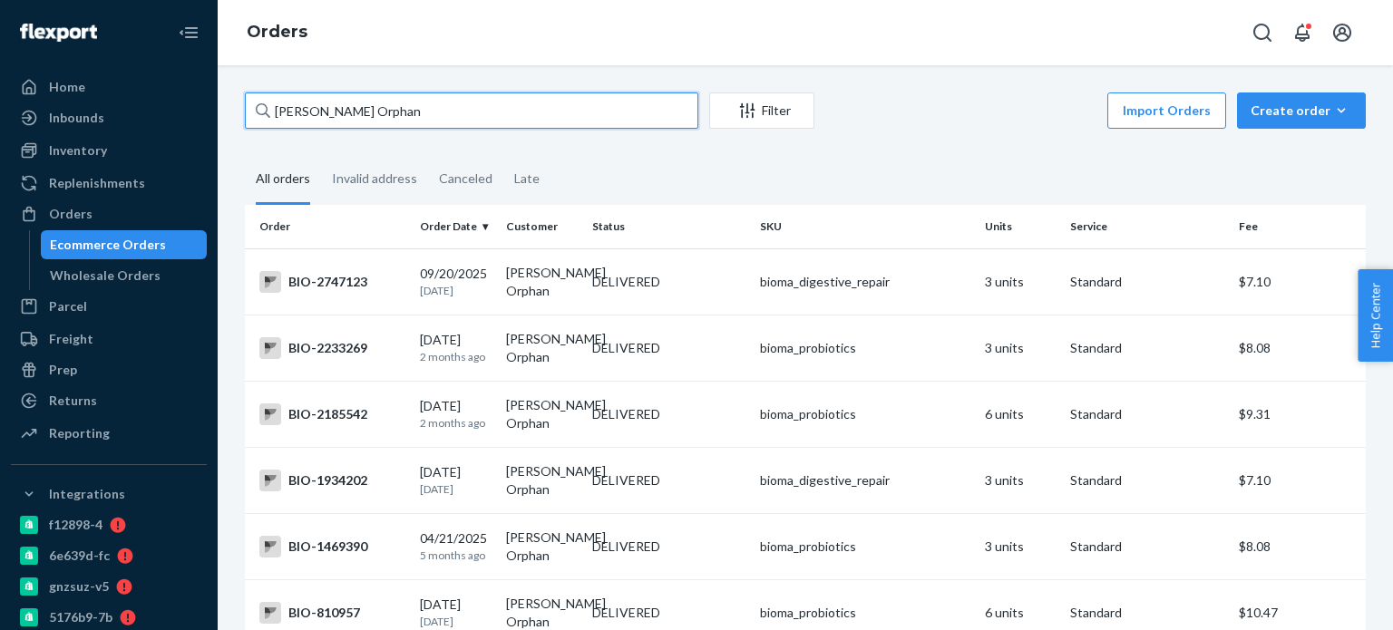
type input "[PERSON_NAME] Orphan"
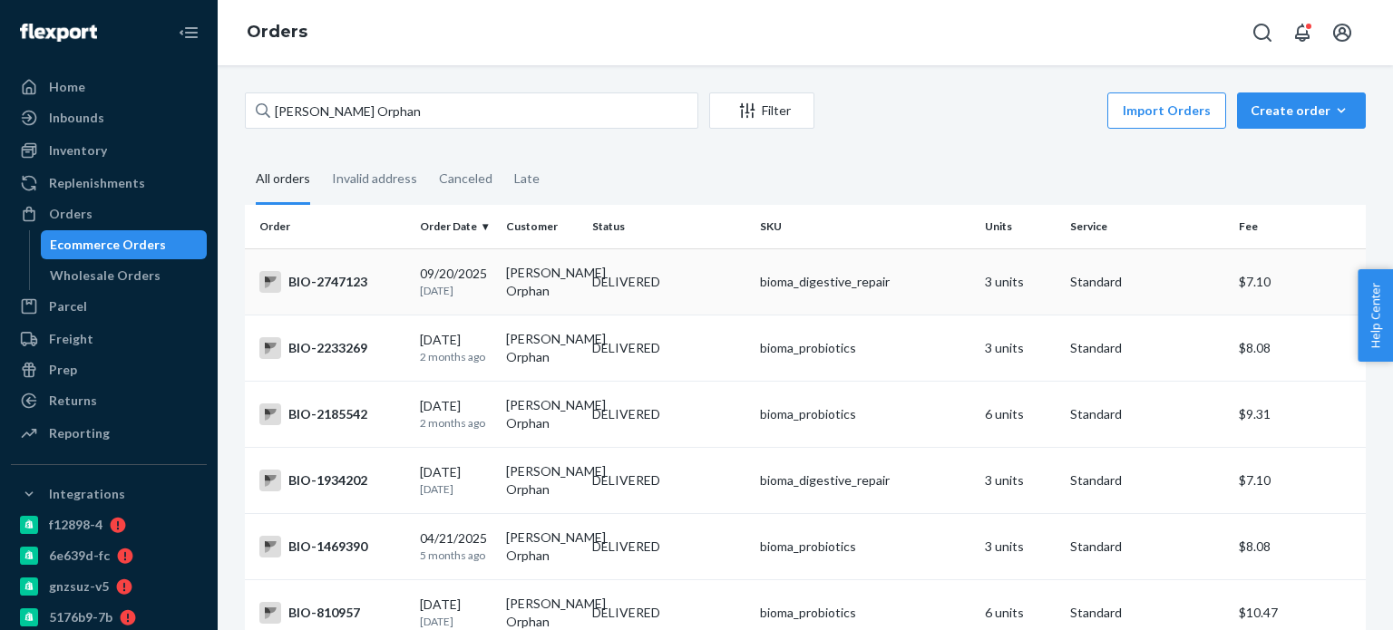
click at [326, 279] on div "BIO-2747123" at bounding box center [332, 282] width 146 height 22
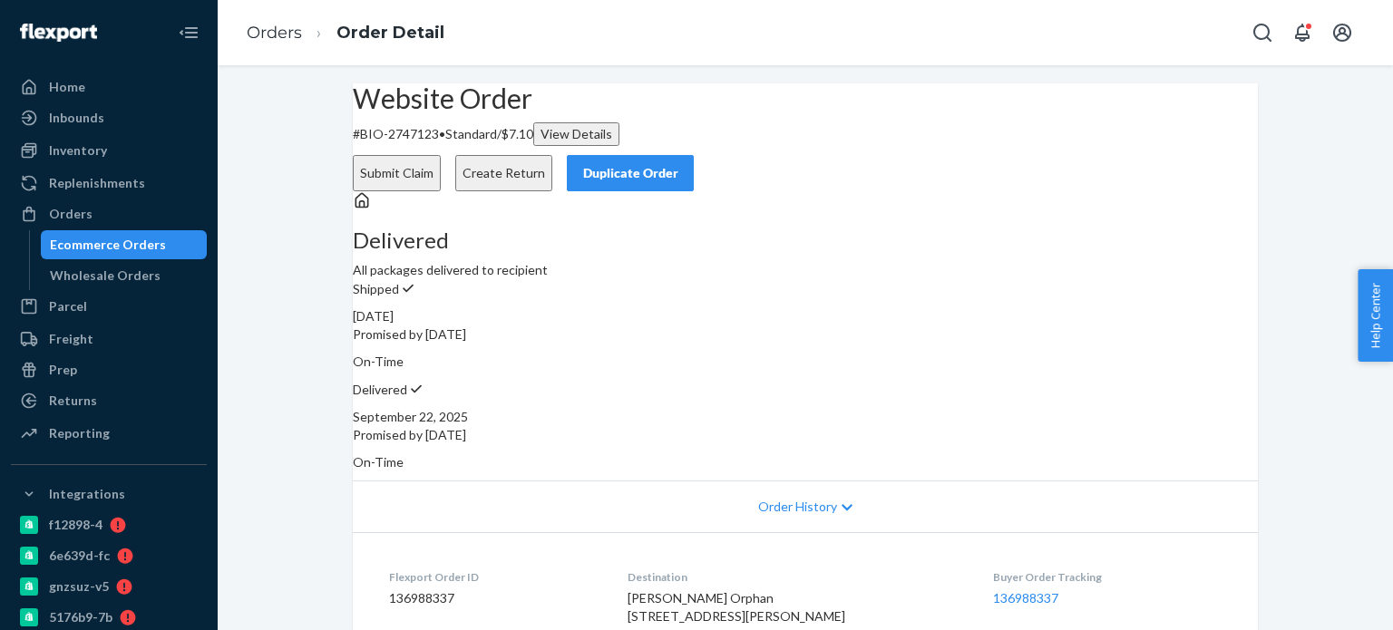
click at [262, 44] on ol "Orders Order Detail" at bounding box center [345, 33] width 227 height 54
click at [258, 40] on link "Orders" at bounding box center [274, 33] width 55 height 20
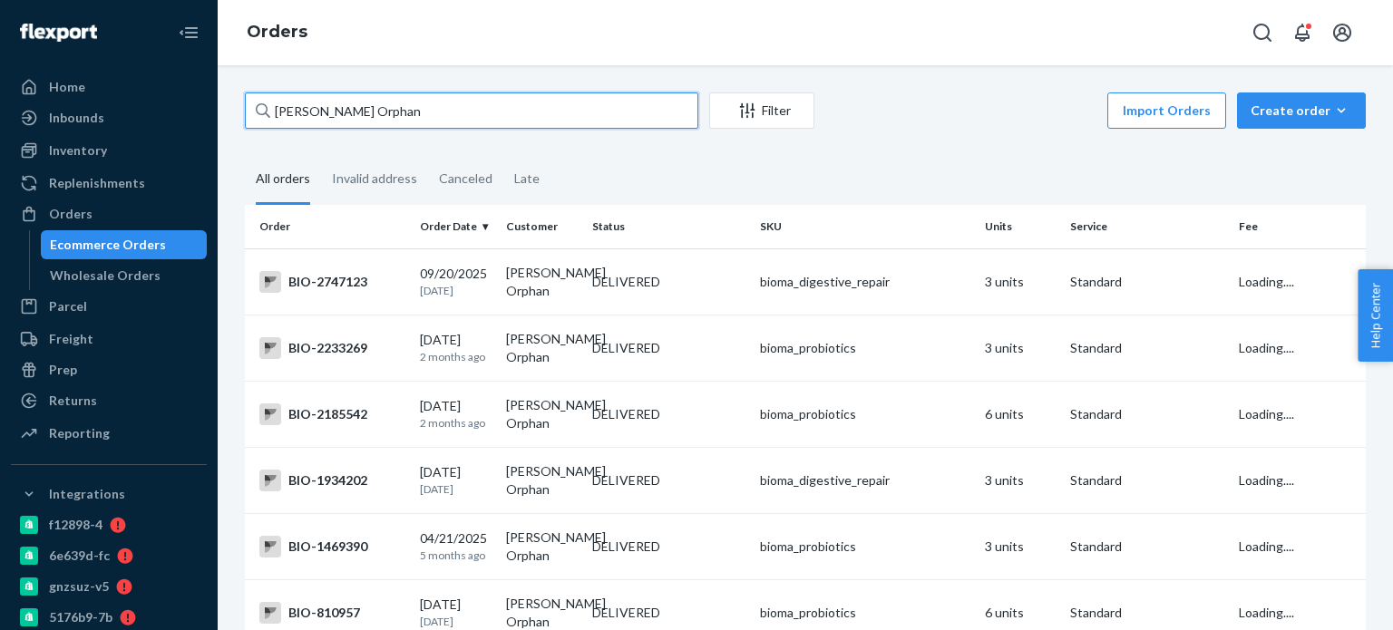
click at [349, 115] on input "[PERSON_NAME] Orphan" at bounding box center [471, 110] width 453 height 36
paste input "[PERSON_NAME]"
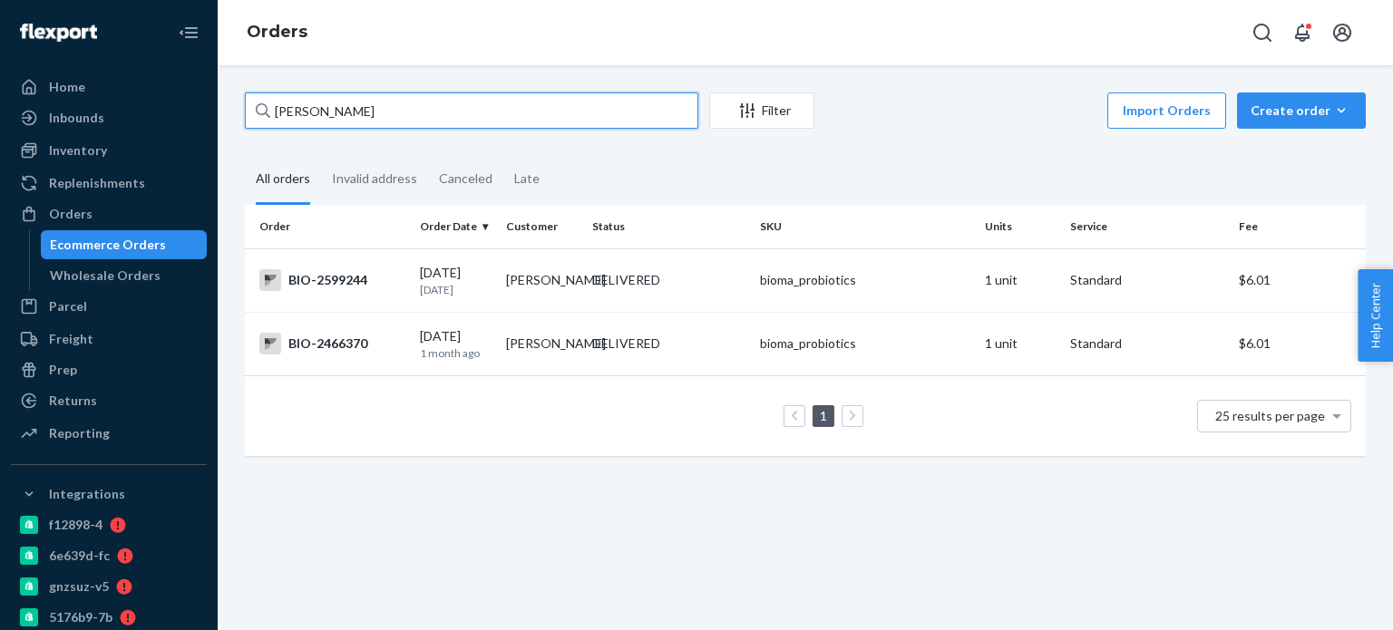
type input "[PERSON_NAME]"
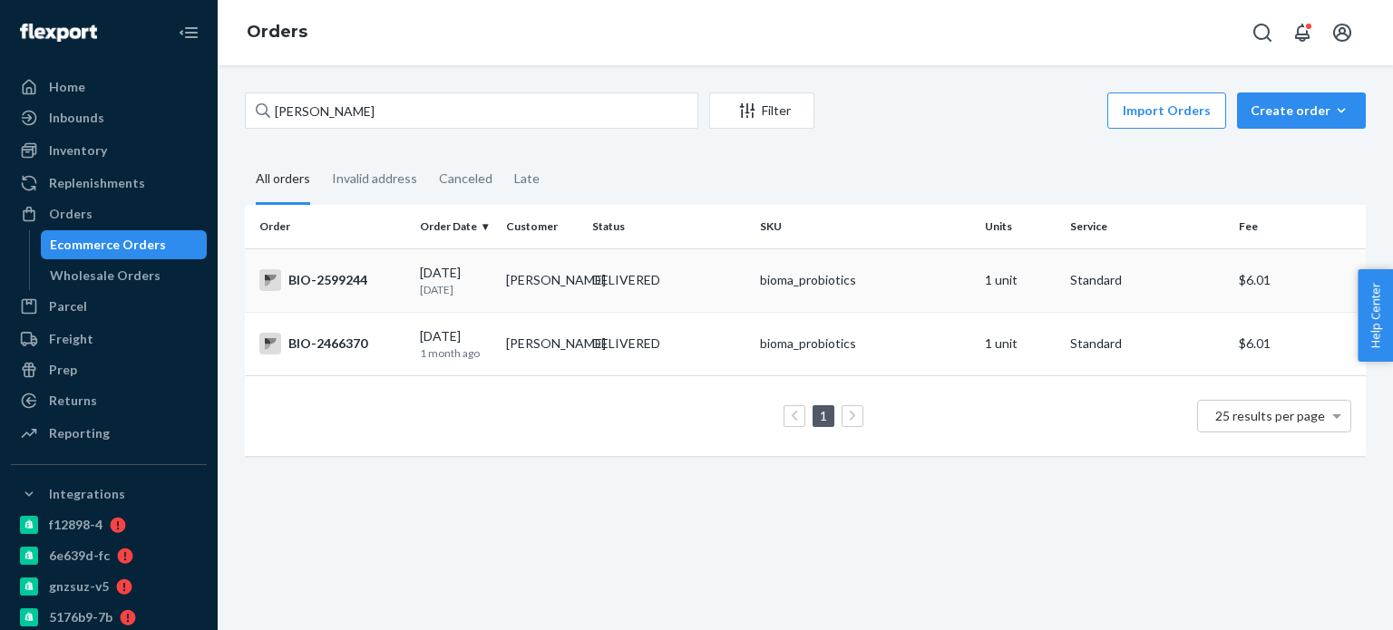
click at [340, 278] on div "BIO-2599244" at bounding box center [332, 280] width 146 height 22
